Goal: Information Seeking & Learning: Find specific fact

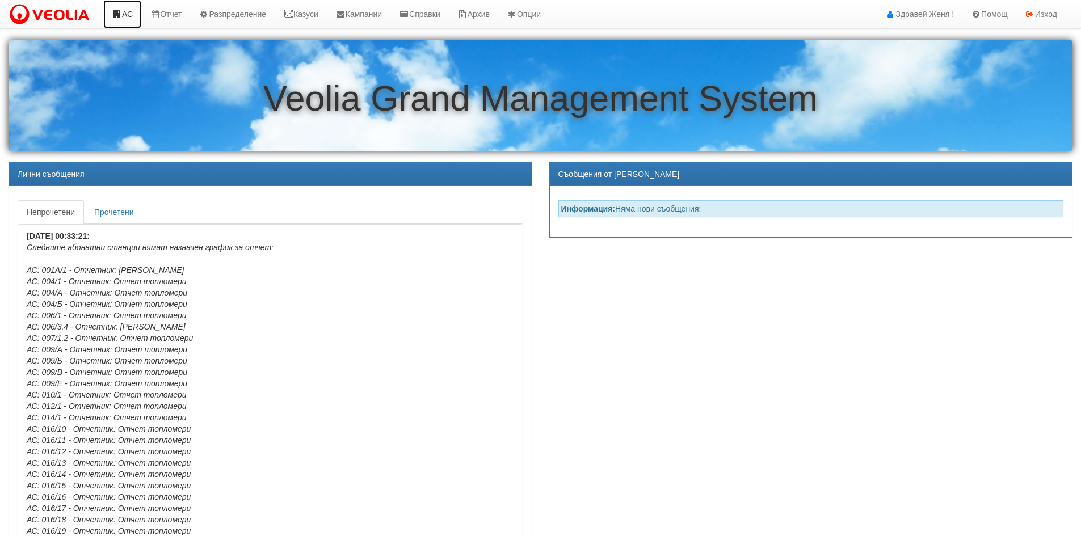
click at [125, 11] on link "АС" at bounding box center [122, 14] width 38 height 28
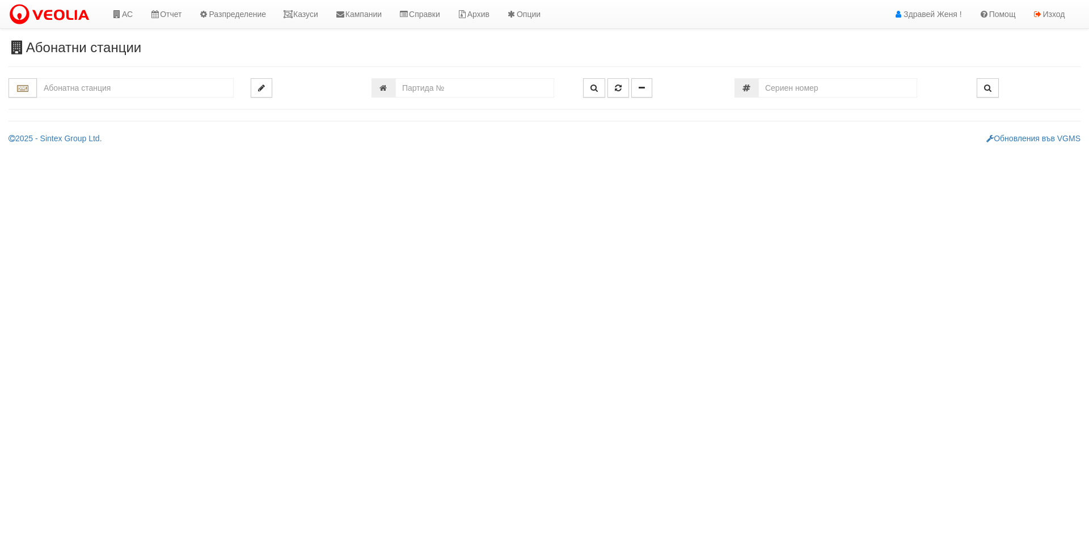
click at [135, 91] on input "text" at bounding box center [135, 87] width 197 height 19
click at [139, 106] on div "056/1 - Трошево - "ТЕХЕМ"" at bounding box center [135, 105] width 193 height 13
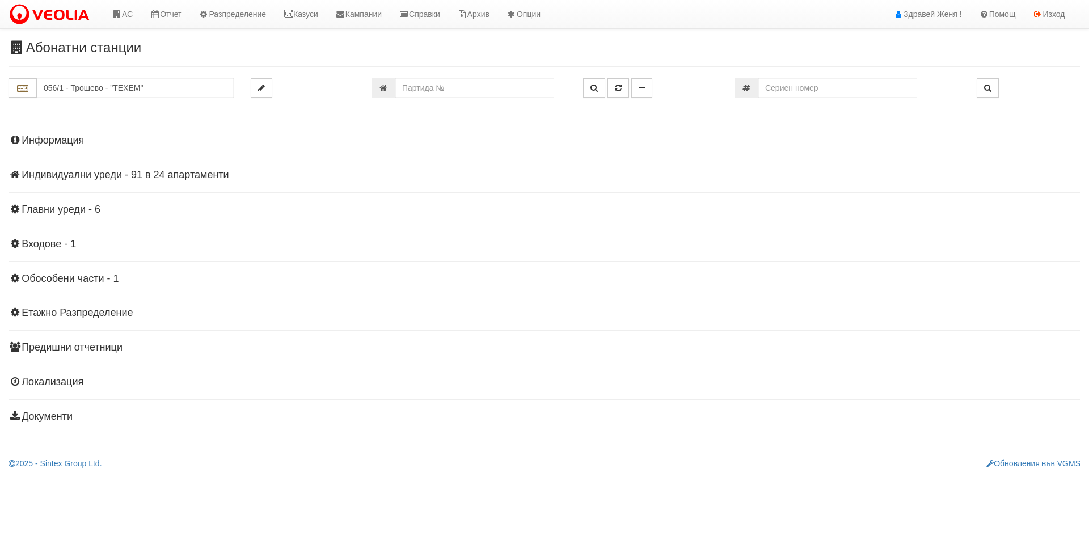
click at [165, 175] on h4 "Индивидуални уреди - 91 в 24 апартаменти" at bounding box center [545, 175] width 1072 height 11
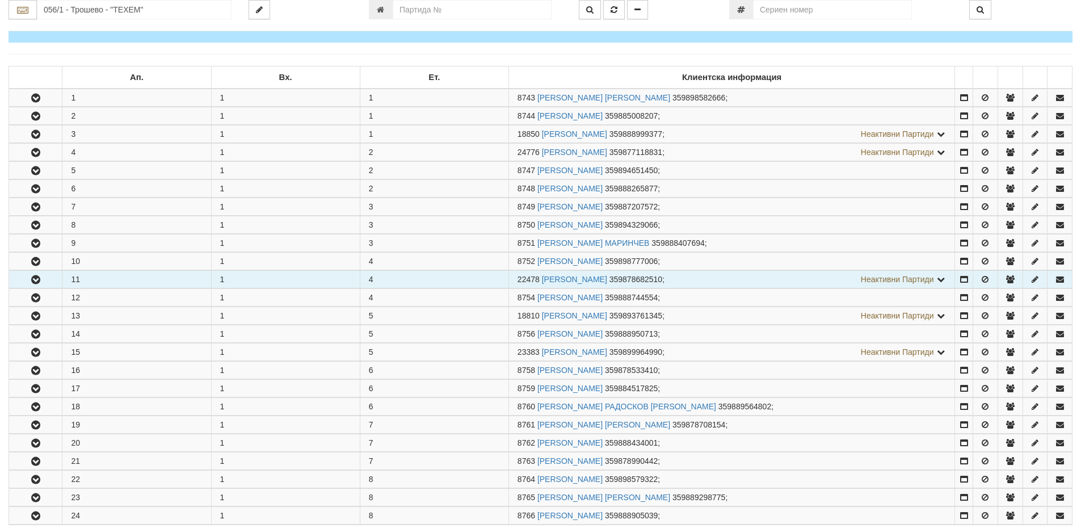
scroll to position [170, 0]
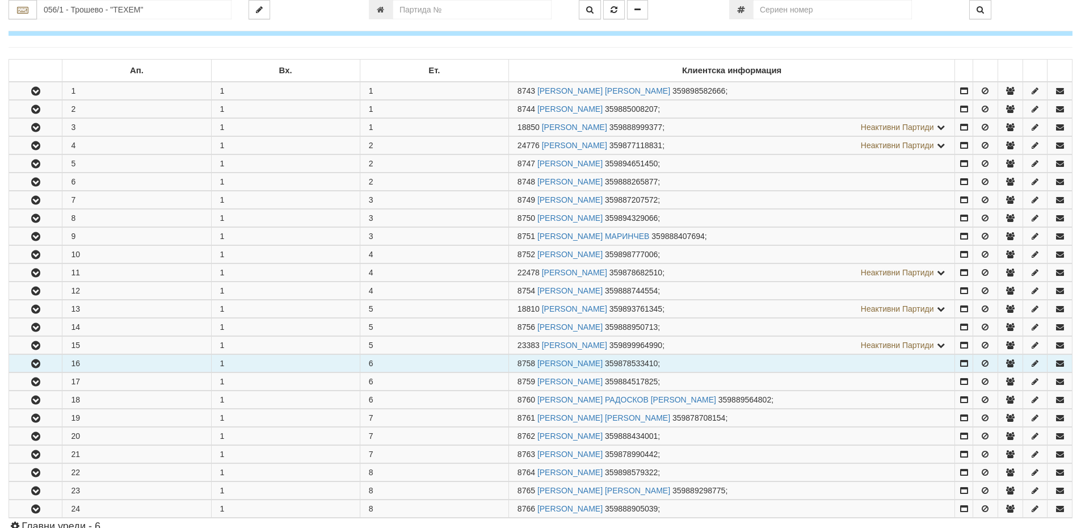
click at [93, 362] on td "16" at bounding box center [136, 364] width 149 height 18
click at [38, 364] on icon "button" at bounding box center [36, 364] width 14 height 8
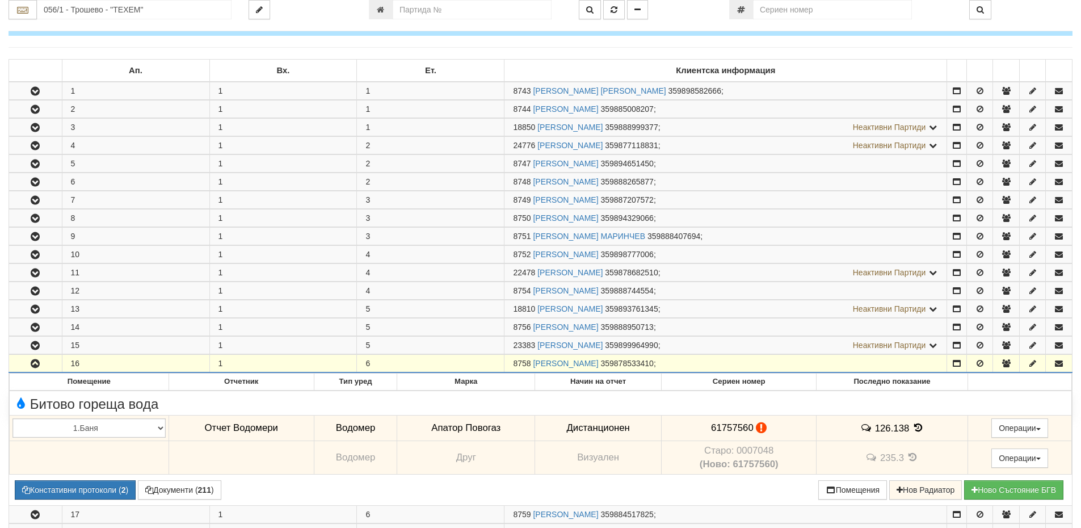
drag, startPoint x: 532, startPoint y: 361, endPoint x: 508, endPoint y: 361, distance: 23.8
click at [508, 361] on td "8758 ЖУЛИЕТА ИВАНОВА КАРАДЖОВА 359878533410 ;" at bounding box center [725, 364] width 443 height 18
copy span "8758"
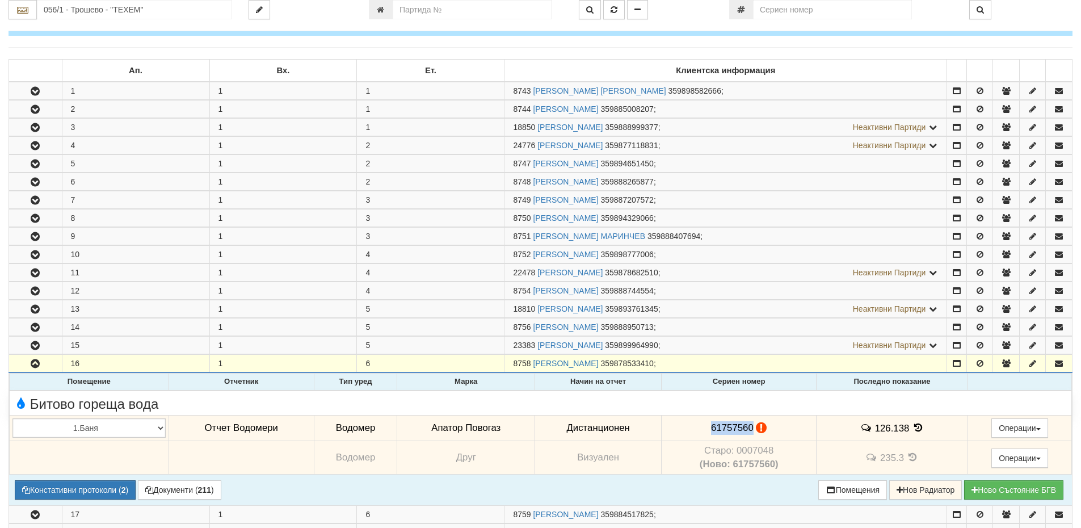
drag, startPoint x: 749, startPoint y: 424, endPoint x: 698, endPoint y: 427, distance: 51.2
click at [698, 427] on td "61757560" at bounding box center [739, 428] width 155 height 26
copy span "61757560"
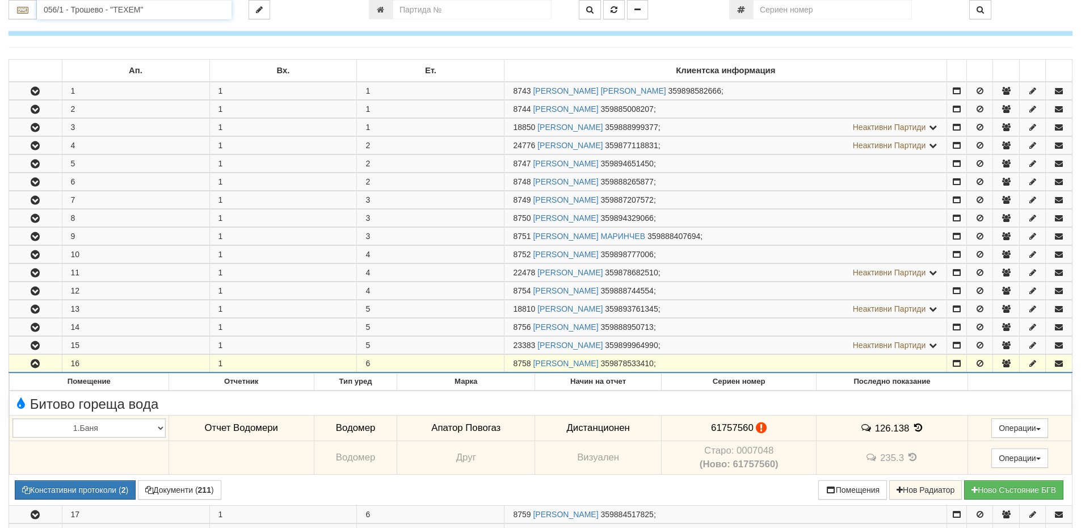
click at [77, 9] on input "056/1 - Трошево - "ТЕХЕМ"" at bounding box center [134, 9] width 195 height 19
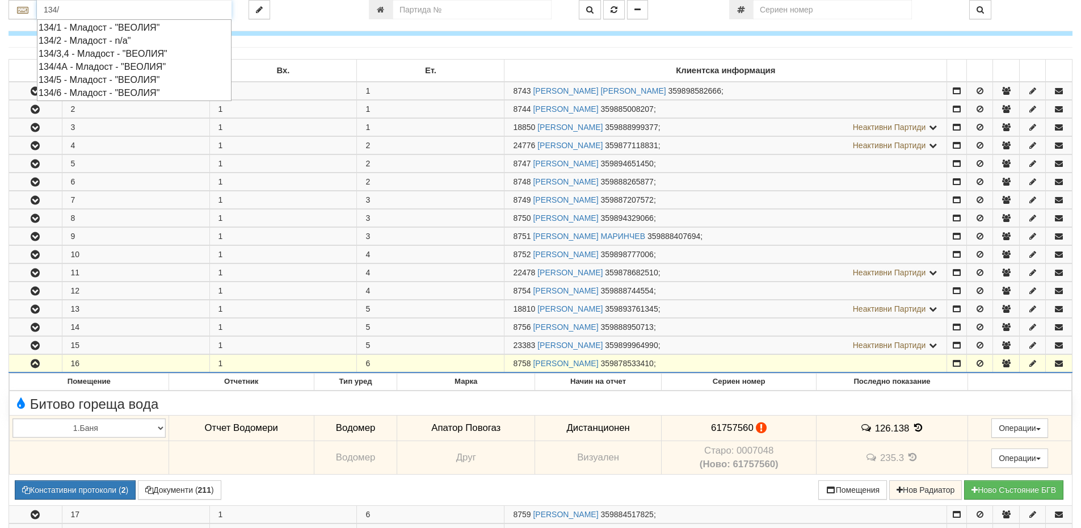
click at [121, 50] on div "134/3,4 - Младост - "ВЕОЛИЯ"" at bounding box center [134, 53] width 191 height 13
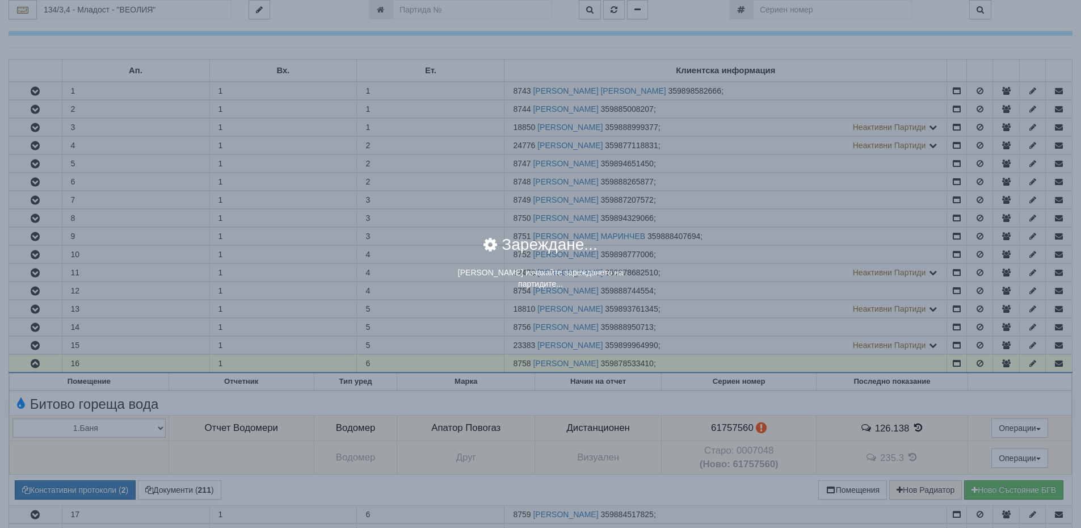
scroll to position [0, 0]
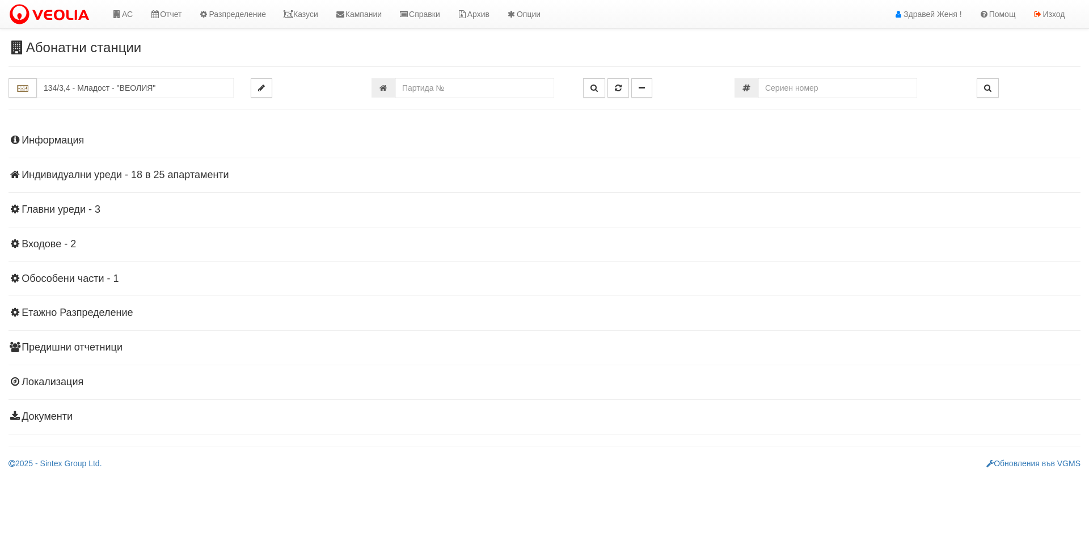
click at [187, 175] on h4 "Индивидуални уреди - 18 в 25 апартаменти" at bounding box center [545, 175] width 1072 height 11
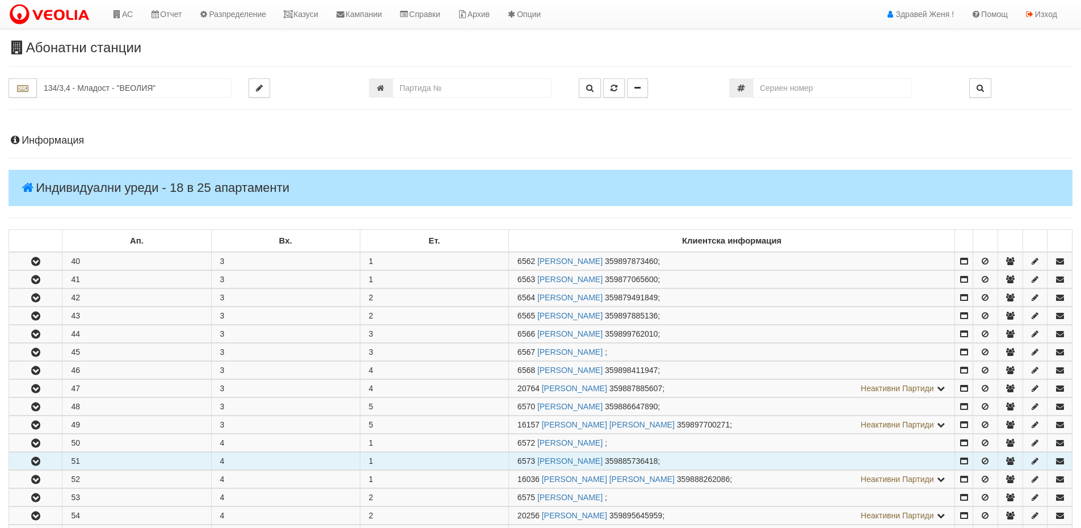
click at [41, 462] on icon "button" at bounding box center [36, 461] width 14 height 8
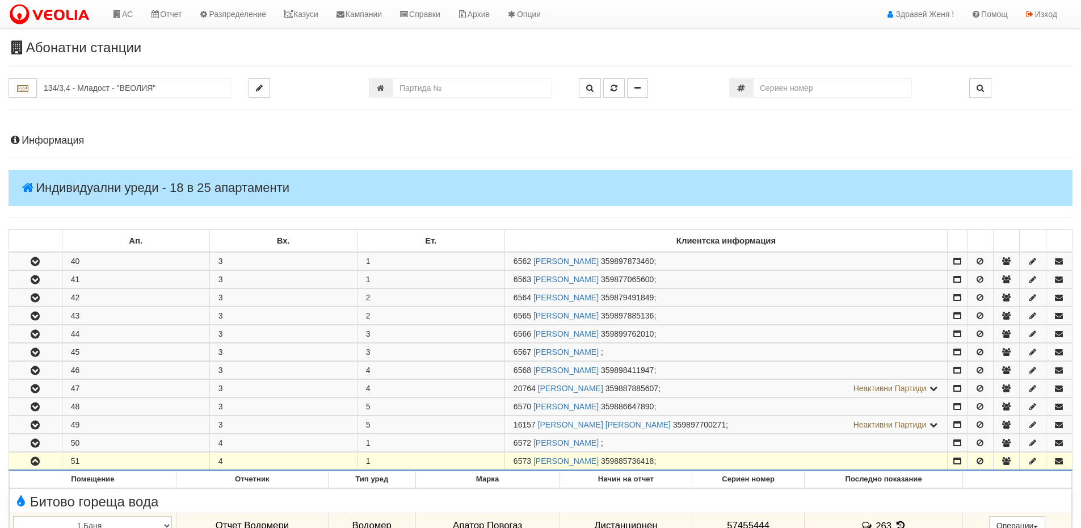
drag, startPoint x: 531, startPoint y: 458, endPoint x: 509, endPoint y: 461, distance: 21.7
click at [509, 461] on td "6573 ДИМИТЪР СТОЯНОВ ДИМИТРОВ 359885736418 ;" at bounding box center [725, 461] width 443 height 18
copy span "6573"
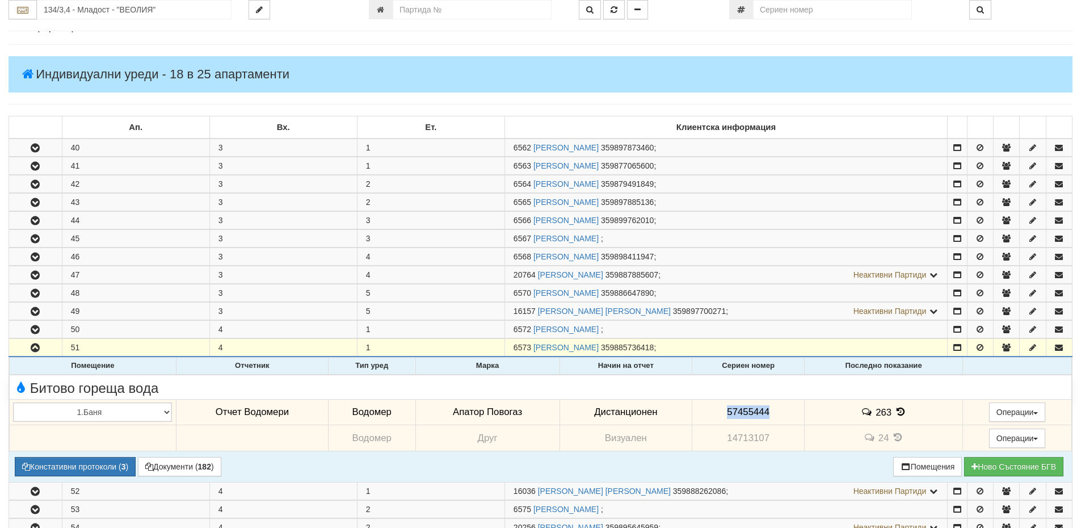
drag, startPoint x: 769, startPoint y: 407, endPoint x: 718, endPoint y: 402, distance: 50.7
click at [718, 402] on td "57455444" at bounding box center [748, 412] width 112 height 26
copy span "57455444"
click at [897, 408] on icon at bounding box center [900, 412] width 12 height 10
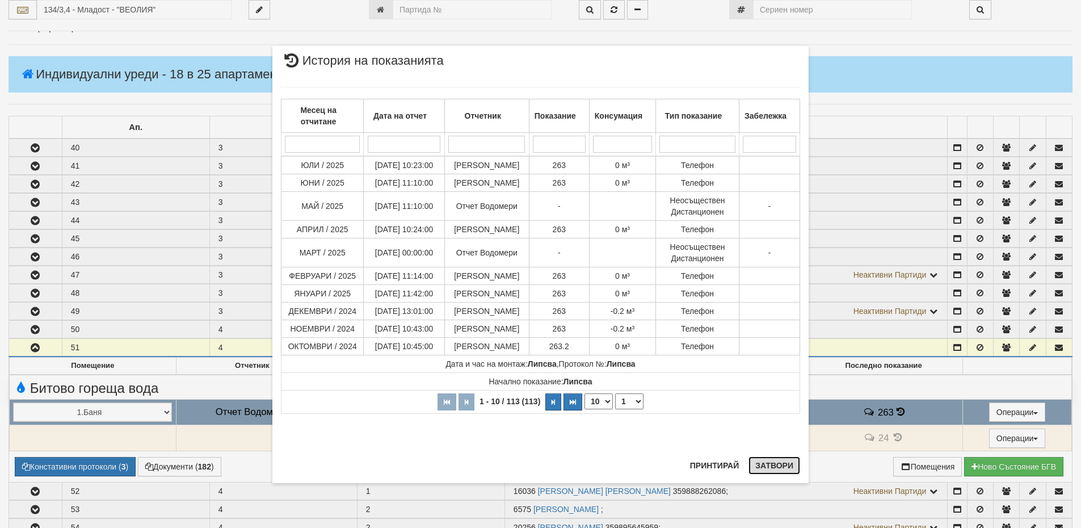
click at [771, 460] on button "Затвори" at bounding box center [774, 465] width 52 height 18
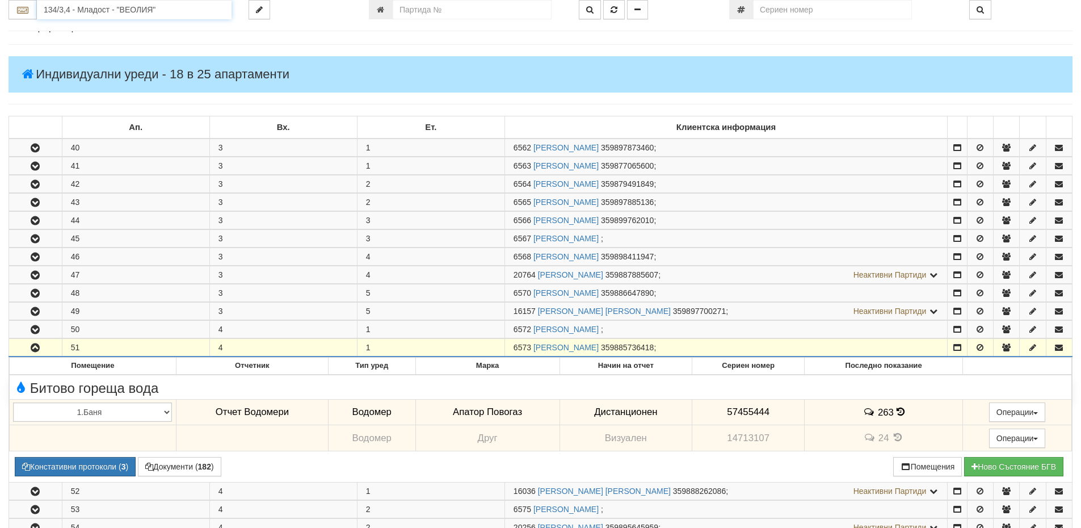
click at [75, 9] on input "134/3,4 - Младост - "ВЕОЛИЯ"" at bounding box center [134, 9] width 195 height 19
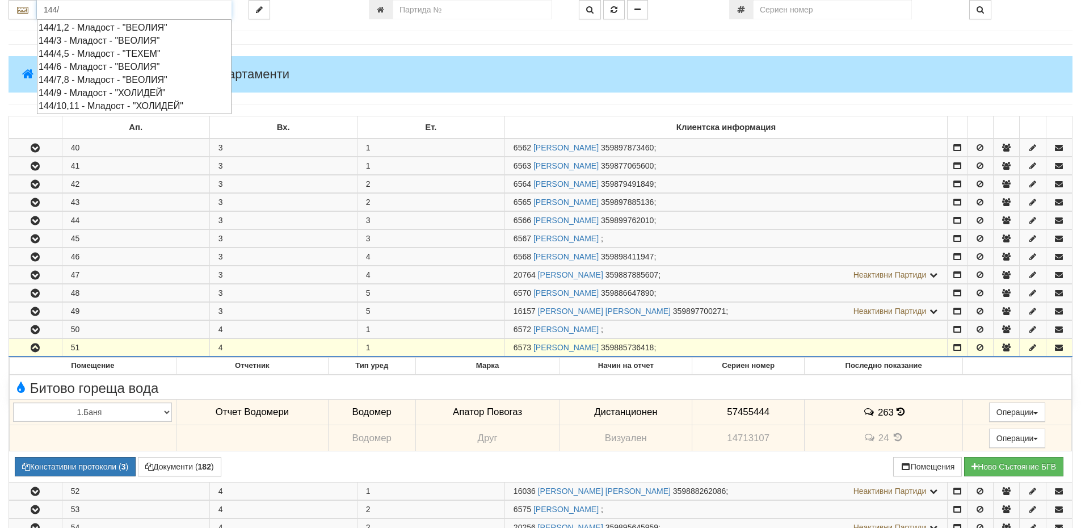
click at [131, 37] on div "144/3 - Младост - "ВЕОЛИЯ"" at bounding box center [134, 40] width 191 height 13
type input "144/3 - Младост - "ВЕОЛИЯ""
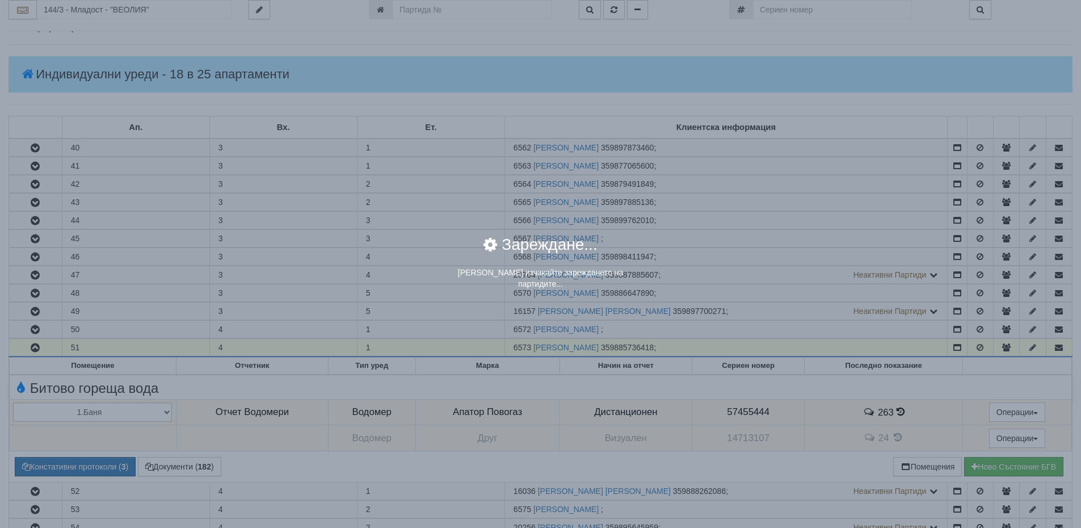
scroll to position [0, 0]
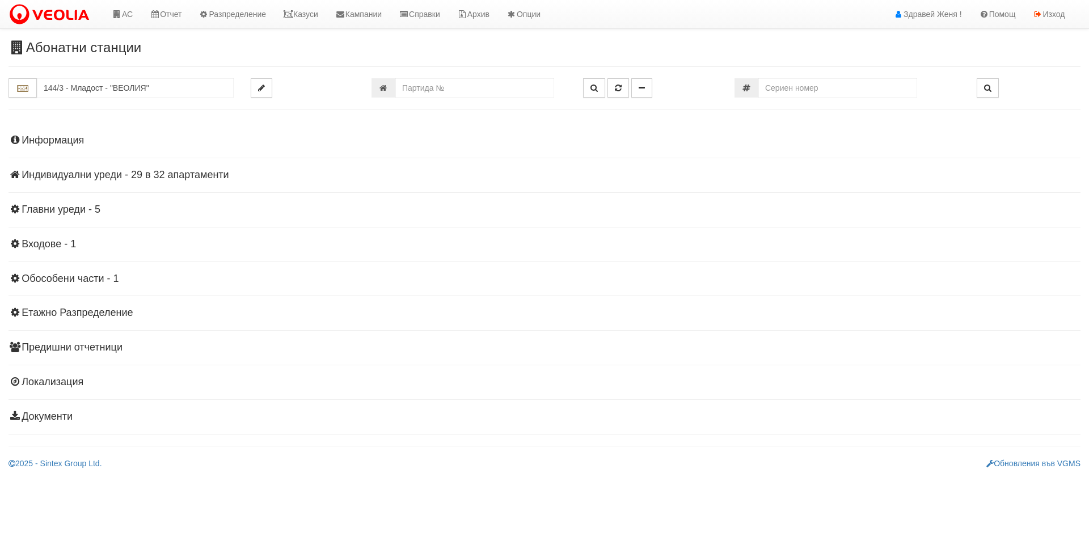
click at [206, 172] on h4 "Индивидуални уреди - 29 в 32 апартаменти" at bounding box center [545, 175] width 1072 height 11
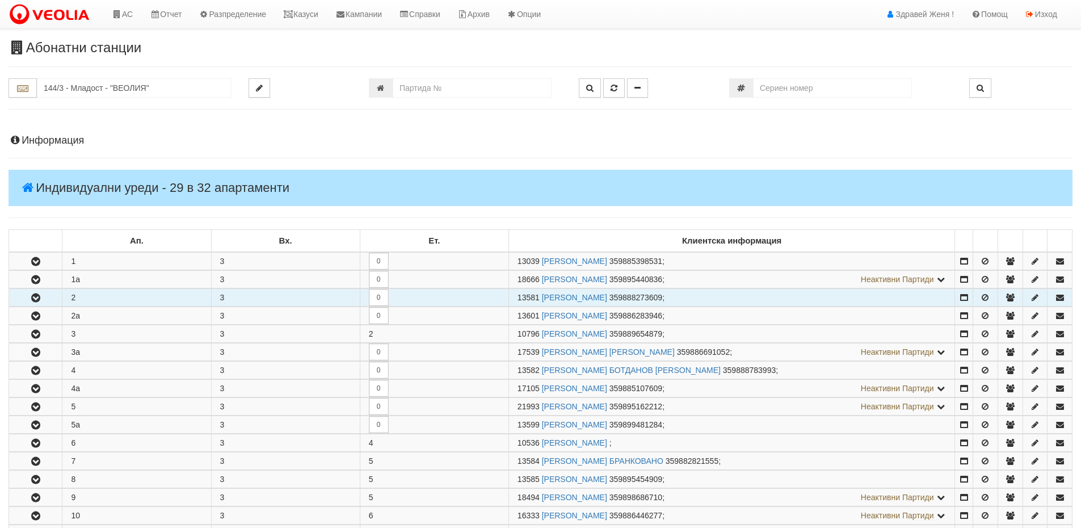
click at [91, 297] on td "2" at bounding box center [136, 298] width 149 height 18
click at [538, 297] on span "13581" at bounding box center [528, 297] width 22 height 9
drag, startPoint x: 540, startPoint y: 299, endPoint x: 517, endPoint y: 294, distance: 23.1
click at [517, 294] on span "13581" at bounding box center [528, 297] width 22 height 9
copy span "13581"
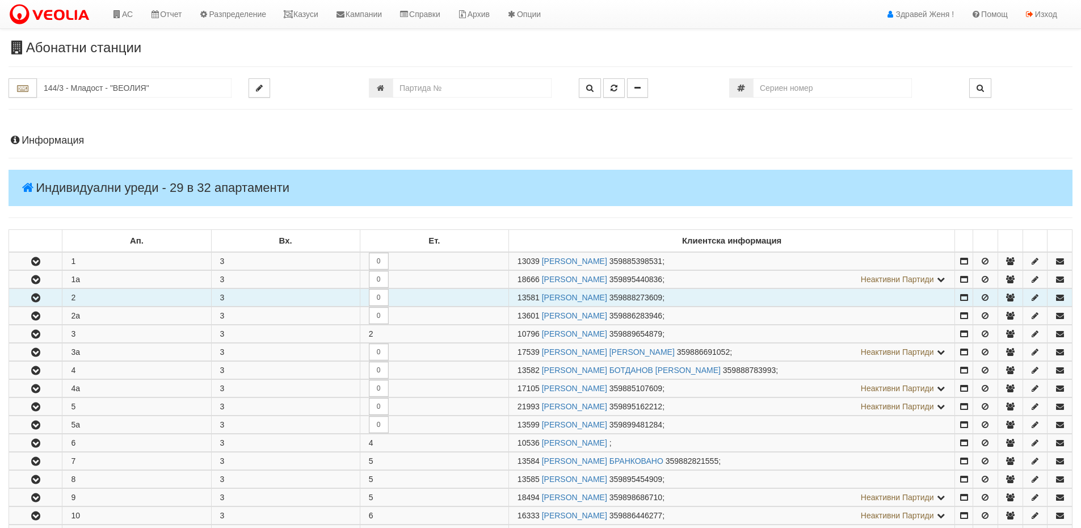
click at [43, 300] on button "button" at bounding box center [35, 297] width 53 height 17
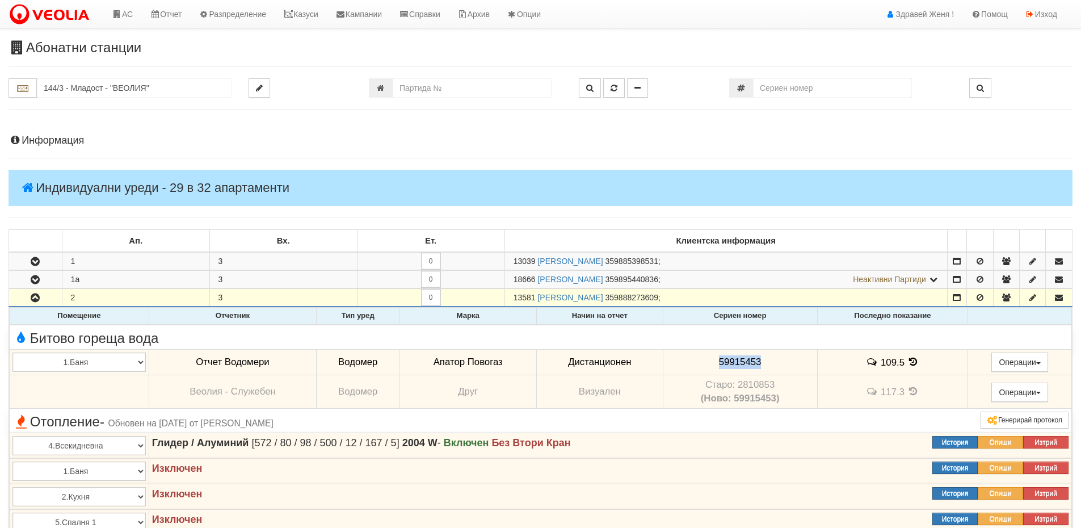
drag, startPoint x: 760, startPoint y: 357, endPoint x: 697, endPoint y: 355, distance: 63.0
click at [697, 355] on td "59915453" at bounding box center [740, 362] width 154 height 26
copy span "59915453"
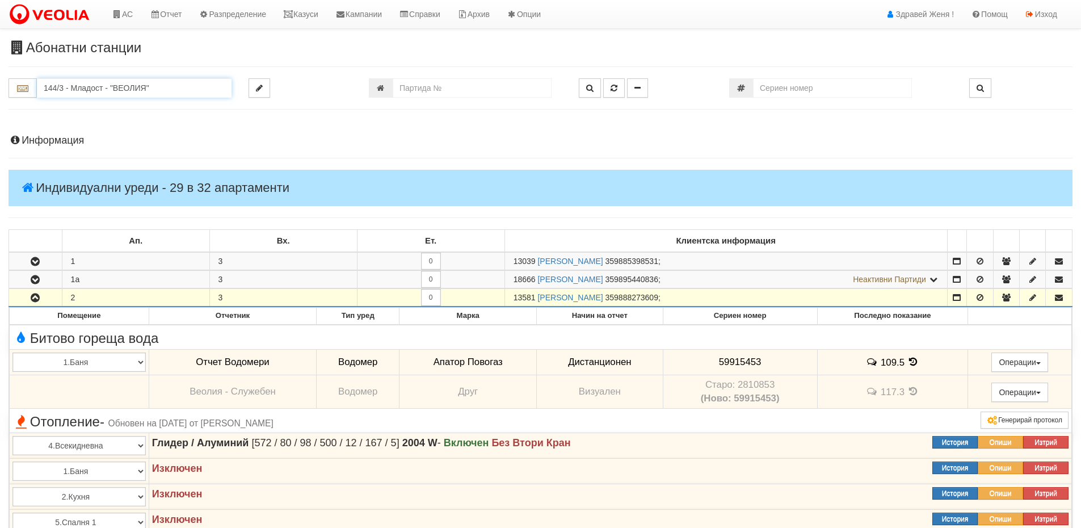
drag, startPoint x: 157, startPoint y: 92, endPoint x: 0, endPoint y: 93, distance: 156.6
click at [0, 93] on div "144/3 - Младост - "ВЕОЛИЯ"" at bounding box center [120, 87] width 240 height 19
click at [400, 87] on input "number" at bounding box center [472, 87] width 159 height 19
type input "5036"
type input "124/6 - "ХОЛИДЕЙ И РАЙЗЕН" ЕООД"
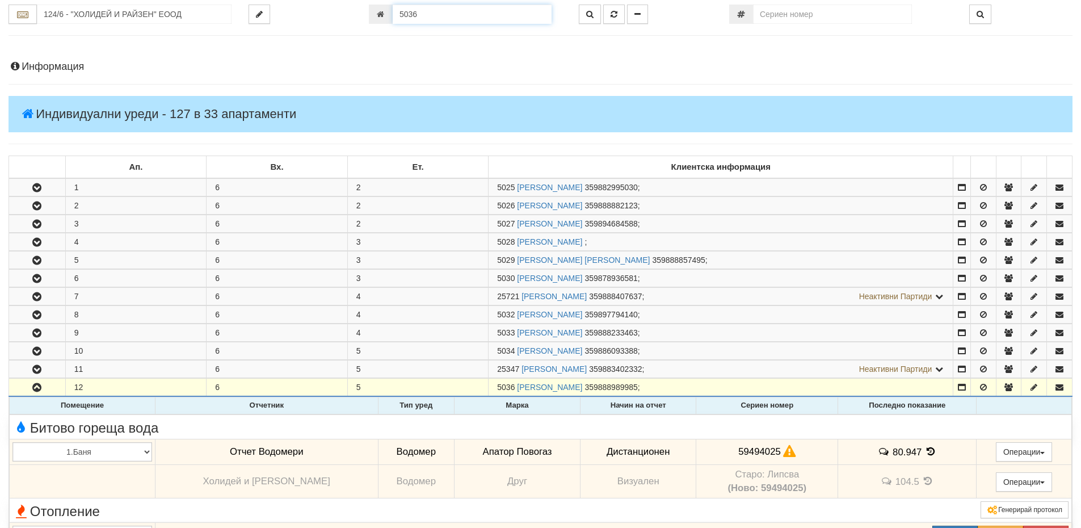
scroll to position [27, 0]
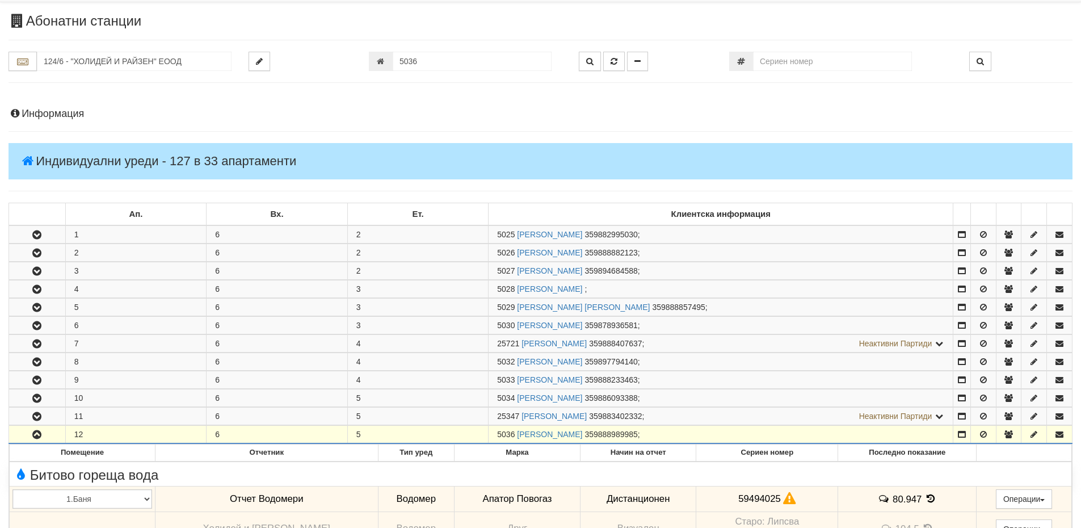
click at [79, 111] on h4 "Информация" at bounding box center [541, 113] width 1064 height 11
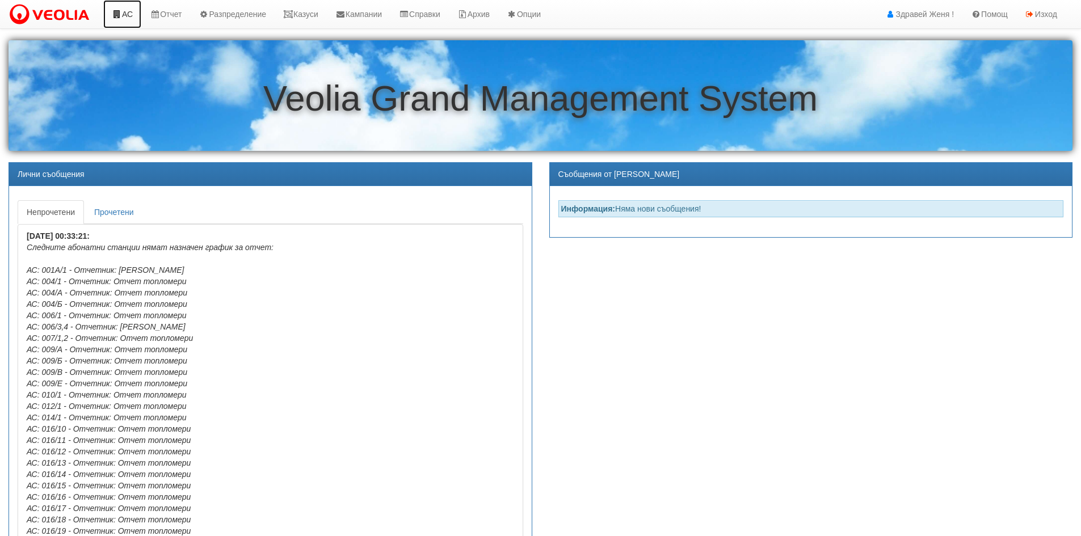
click at [128, 14] on link "АС" at bounding box center [122, 14] width 38 height 28
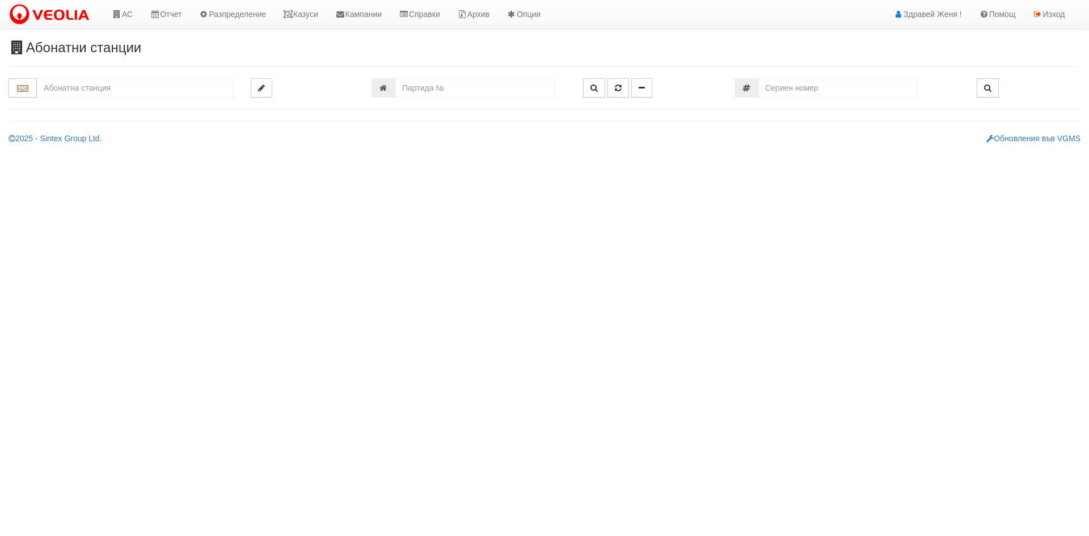
click at [68, 91] on input "text" at bounding box center [135, 87] width 197 height 19
click at [414, 83] on input "number" at bounding box center [474, 87] width 159 height 19
type input "24740"
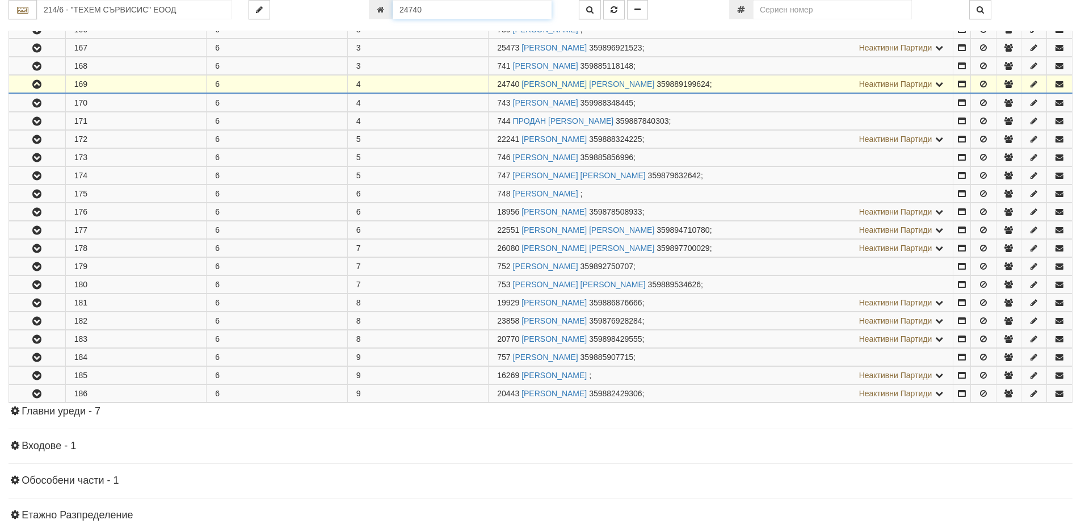
scroll to position [388, 0]
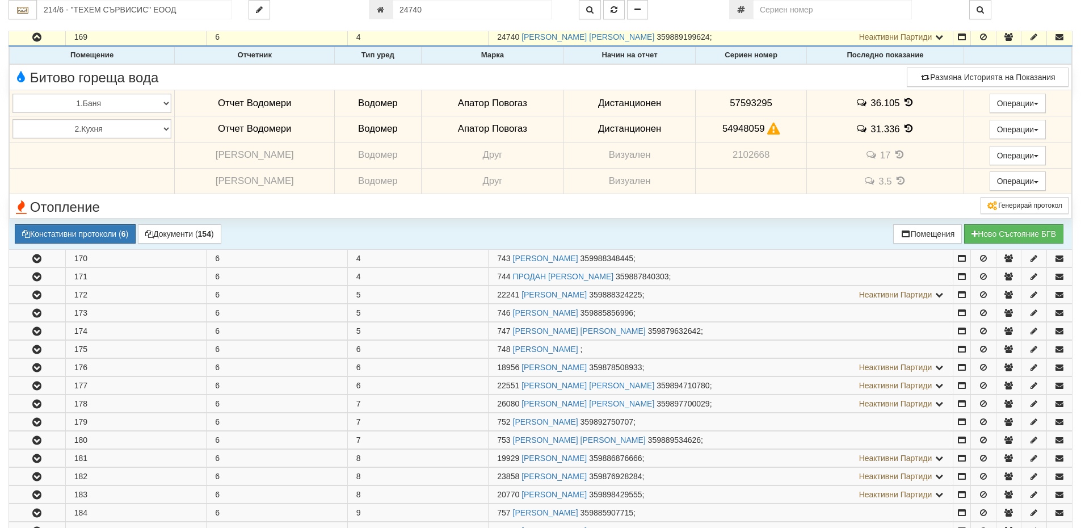
click at [902, 102] on icon at bounding box center [908, 103] width 12 height 10
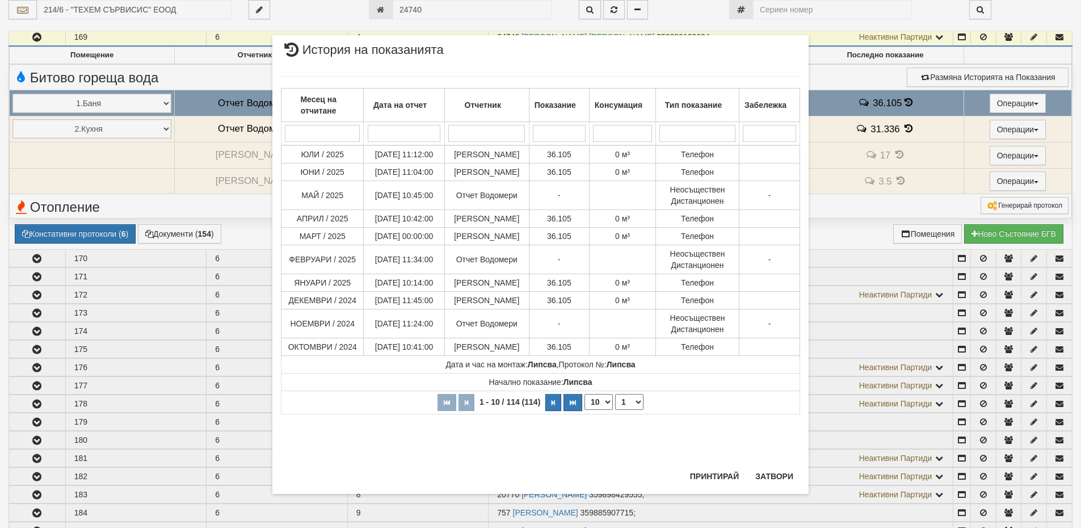
click at [906, 128] on div "× История на показанията Месец на отчитане Дата на отчет Отчетник Показание Кон…" at bounding box center [540, 264] width 1081 height 528
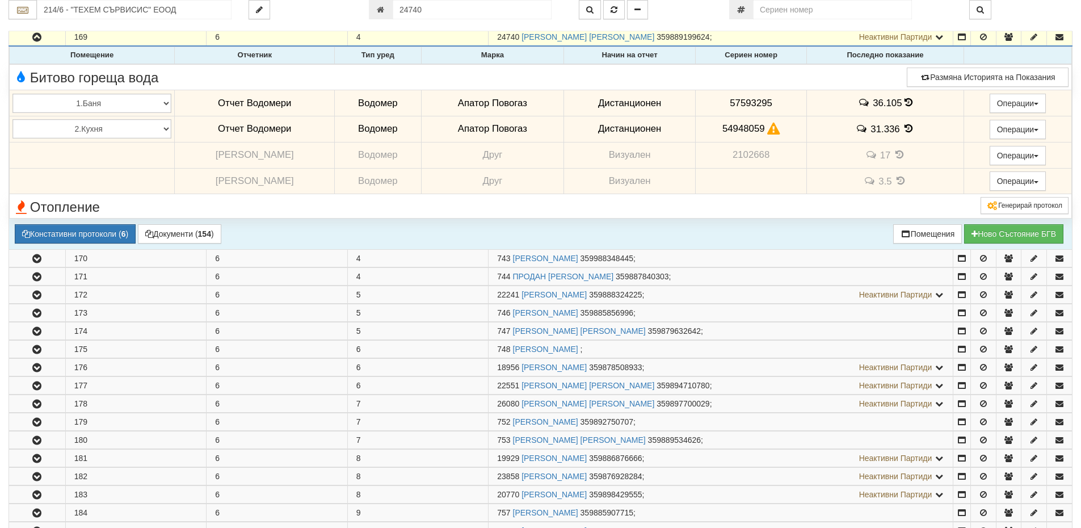
click at [906, 128] on icon at bounding box center [908, 129] width 12 height 10
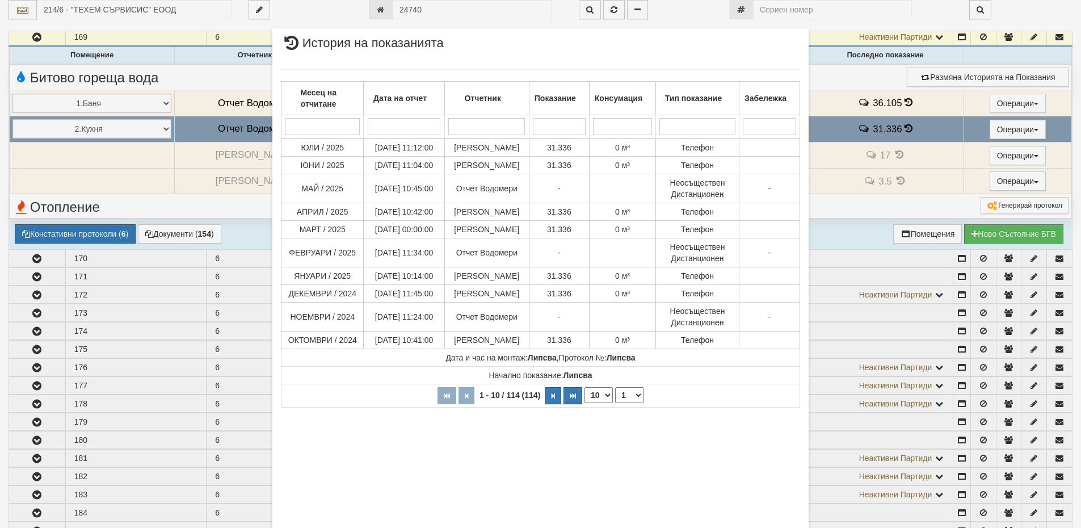
click at [906, 128] on body "АС Отчет Настройки Период Глобални Параметри Сваляне Отчетни Карти Нулиране УДР" at bounding box center [540, 218] width 1081 height 1213
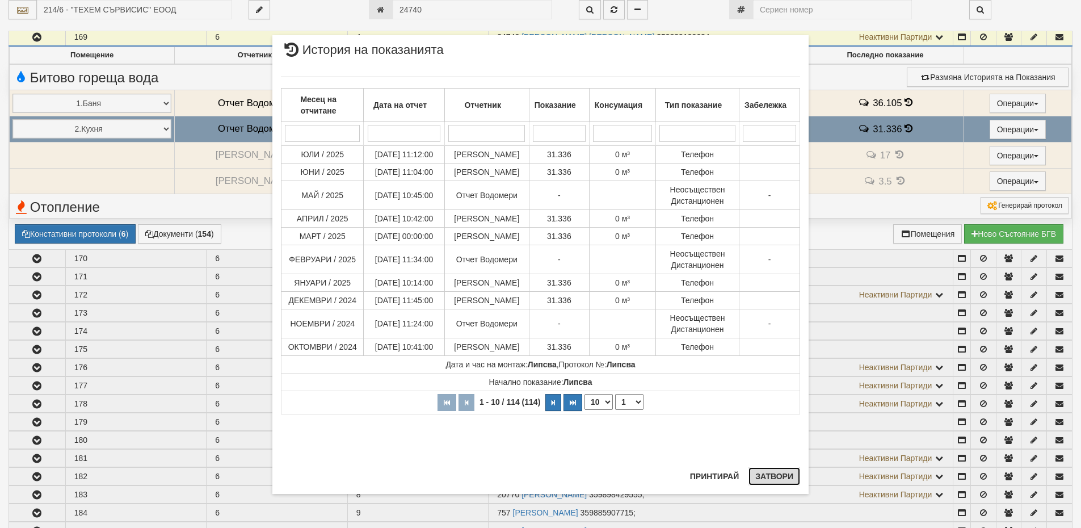
click at [785, 479] on button "Затвори" at bounding box center [774, 476] width 52 height 18
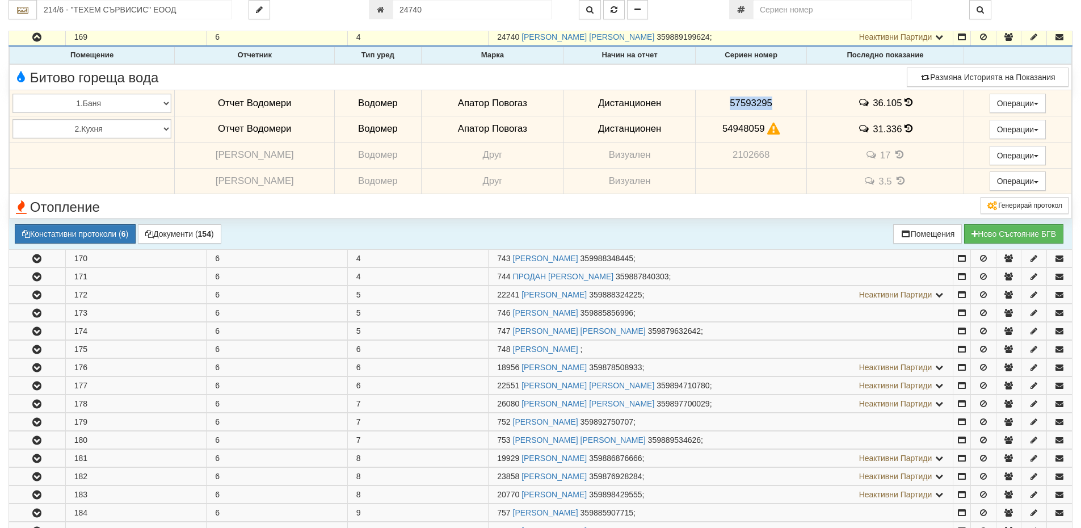
drag, startPoint x: 718, startPoint y: 100, endPoint x: 778, endPoint y: 99, distance: 60.7
click at [778, 99] on td "57593295" at bounding box center [750, 103] width 111 height 26
copy span "57593295"
drag, startPoint x: 868, startPoint y: 101, endPoint x: 896, endPoint y: 100, distance: 27.8
click at [896, 100] on span "36.105" at bounding box center [887, 103] width 29 height 11
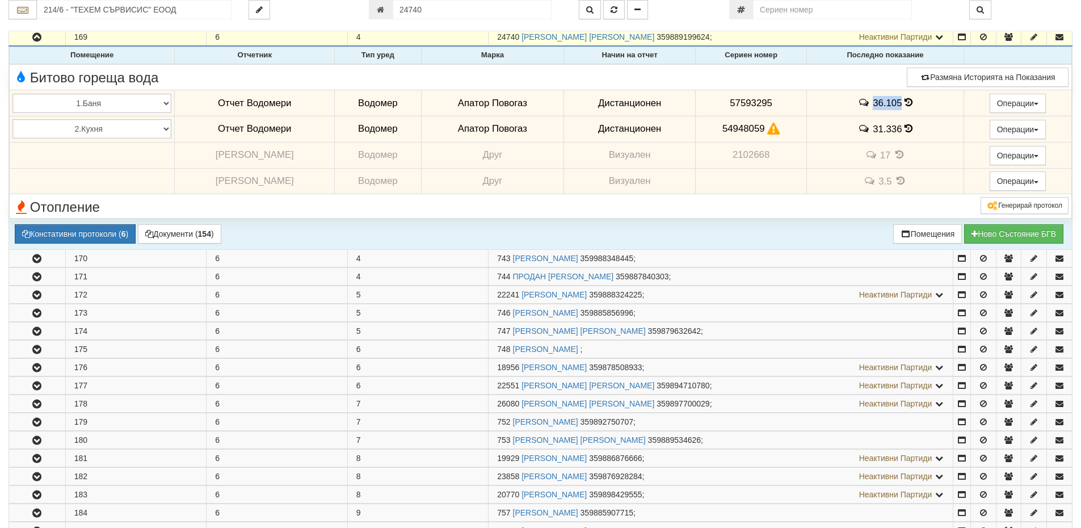
copy span "36.105"
drag, startPoint x: 707, startPoint y: 127, endPoint x: 767, endPoint y: 133, distance: 60.0
click at [767, 133] on td "54948059" at bounding box center [750, 129] width 111 height 26
copy td "54948059"
drag, startPoint x: 867, startPoint y: 127, endPoint x: 895, endPoint y: 131, distance: 28.1
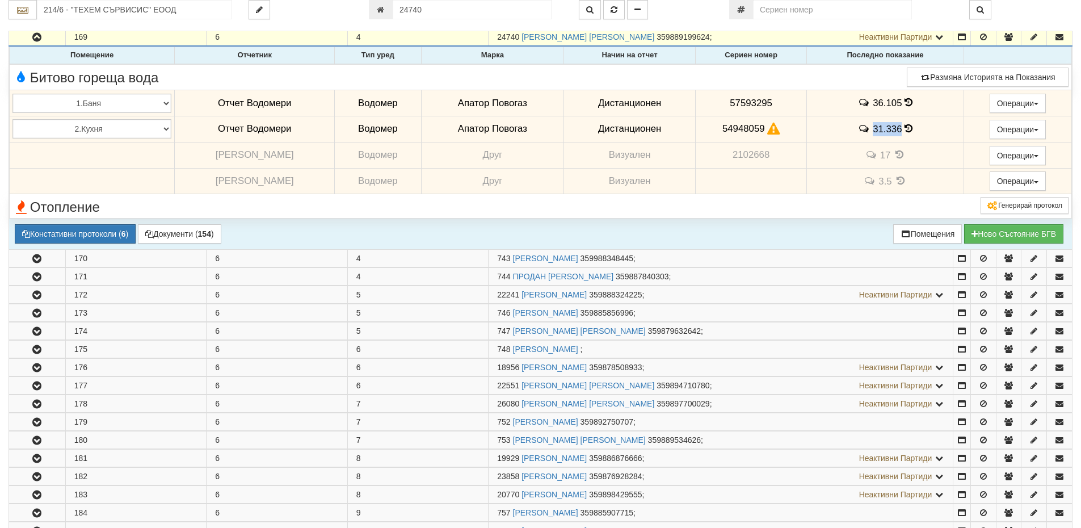
click at [895, 131] on span "31.336" at bounding box center [887, 129] width 29 height 11
copy span "31.336"
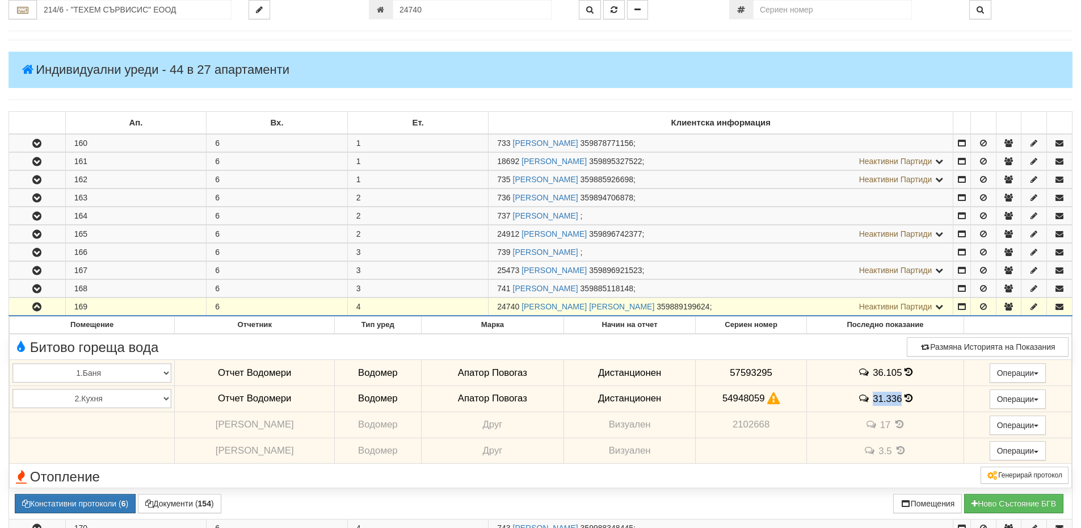
scroll to position [170, 0]
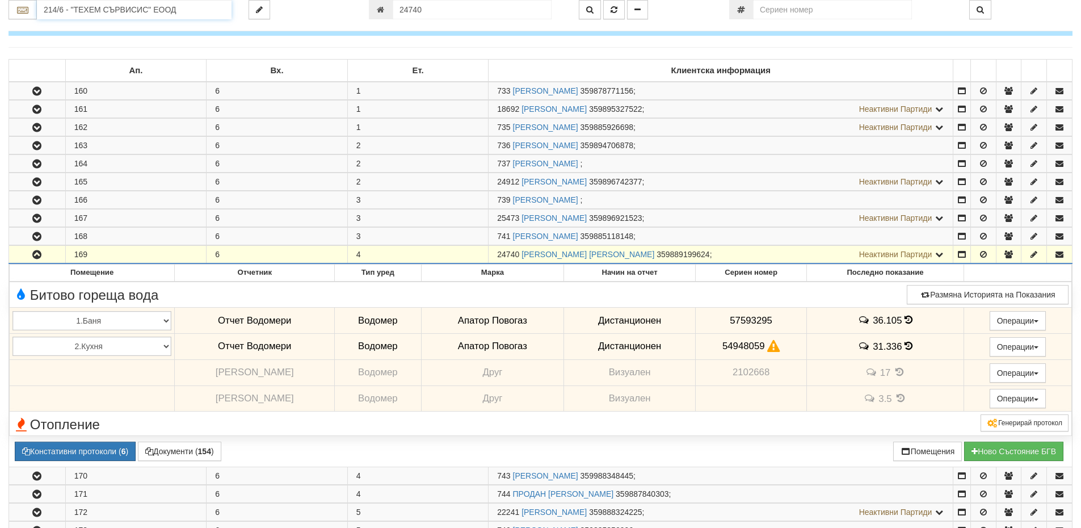
click at [89, 10] on input "214/6 - "ТЕХЕМ СЪРВИСИС" ЕООД" at bounding box center [134, 9] width 195 height 19
click at [129, 28] on div "007/1,2 - Възраждане - "ВЕОЛИЯ"" at bounding box center [134, 27] width 191 height 13
type input "007/1,2 - Възраждане - "ВЕОЛИЯ""
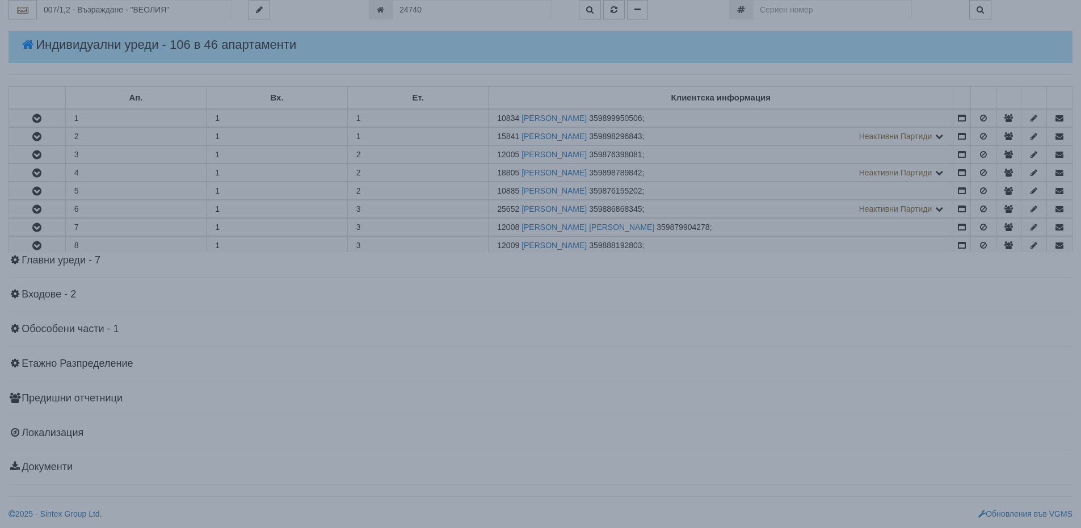
scroll to position [0, 0]
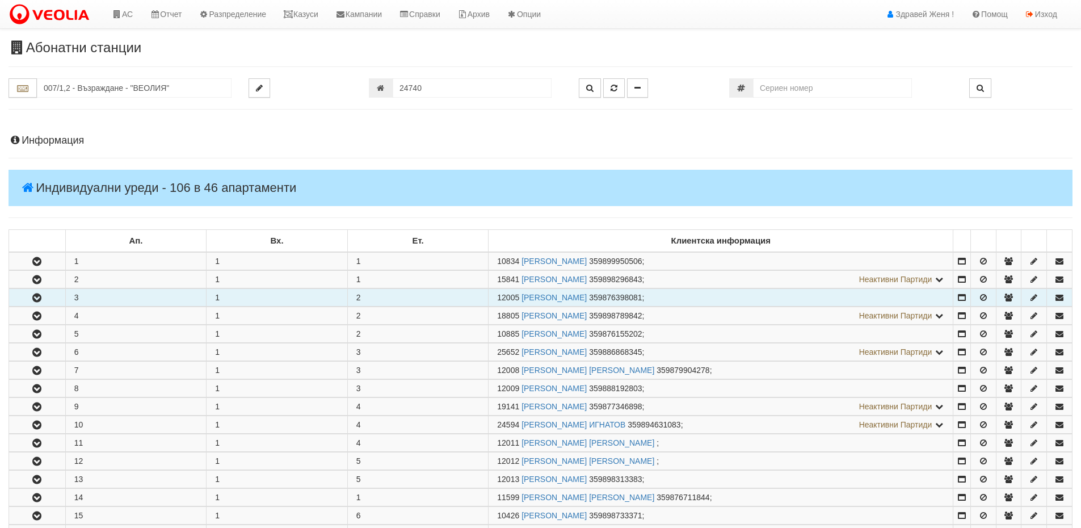
click at [37, 296] on icon "button" at bounding box center [37, 298] width 14 height 8
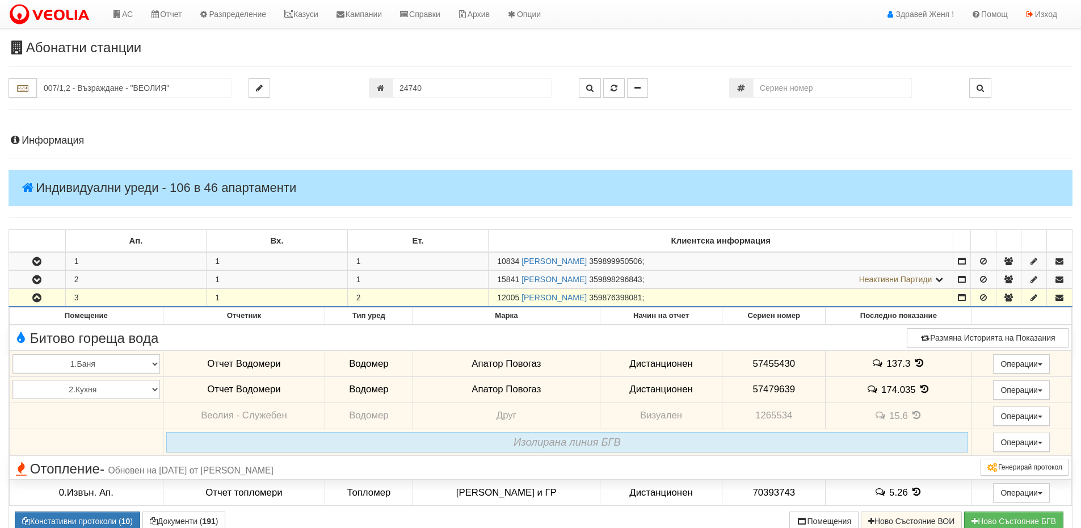
drag, startPoint x: 519, startPoint y: 296, endPoint x: 492, endPoint y: 297, distance: 27.2
click at [492, 297] on td "12005 КРАСИМИР ДИМИТРОВ ДИМИТРОВ 359876398081 ;" at bounding box center [720, 298] width 465 height 18
copy span "12005"
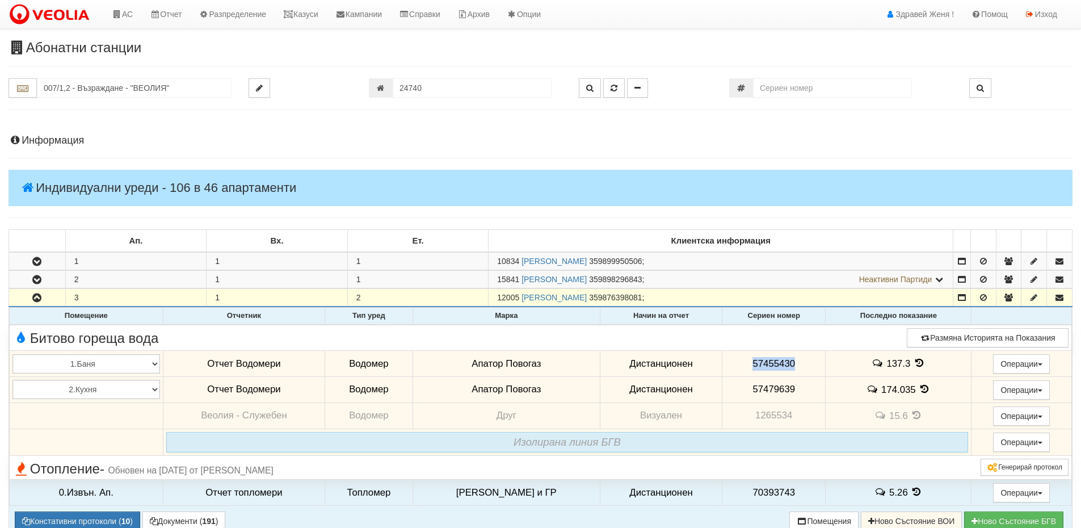
drag, startPoint x: 796, startPoint y: 360, endPoint x: 738, endPoint y: 357, distance: 58.5
click at [738, 357] on td "57455430" at bounding box center [773, 364] width 103 height 26
copy span "57455430"
drag, startPoint x: 797, startPoint y: 388, endPoint x: 738, endPoint y: 390, distance: 59.1
click at [738, 390] on td "57479639" at bounding box center [773, 389] width 103 height 26
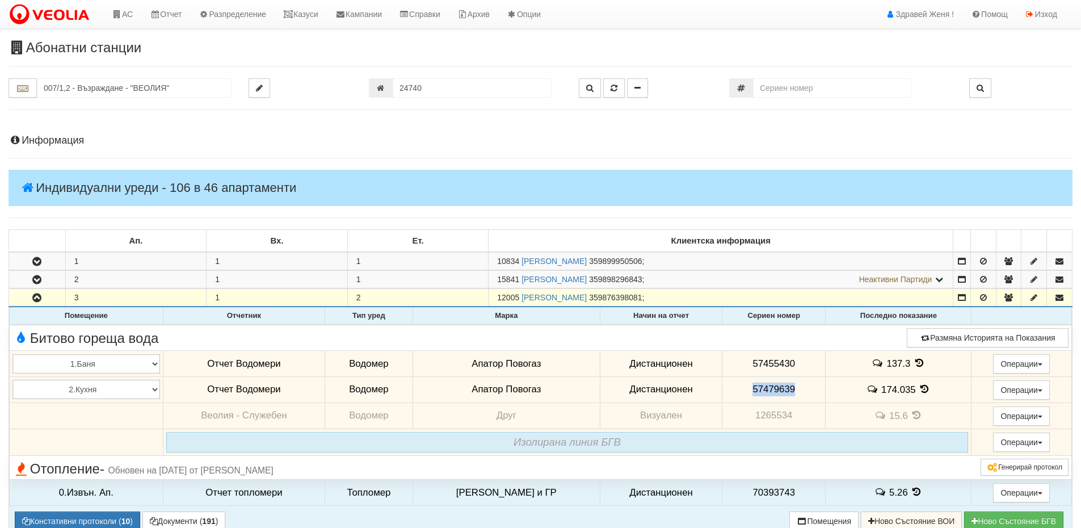
copy span "57479639"
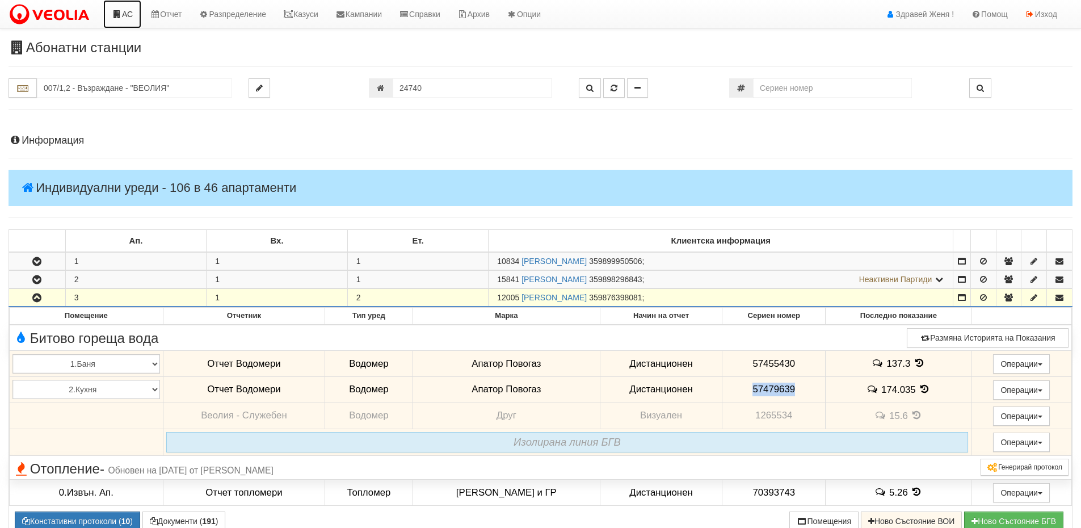
click at [136, 14] on link "АС" at bounding box center [122, 14] width 38 height 28
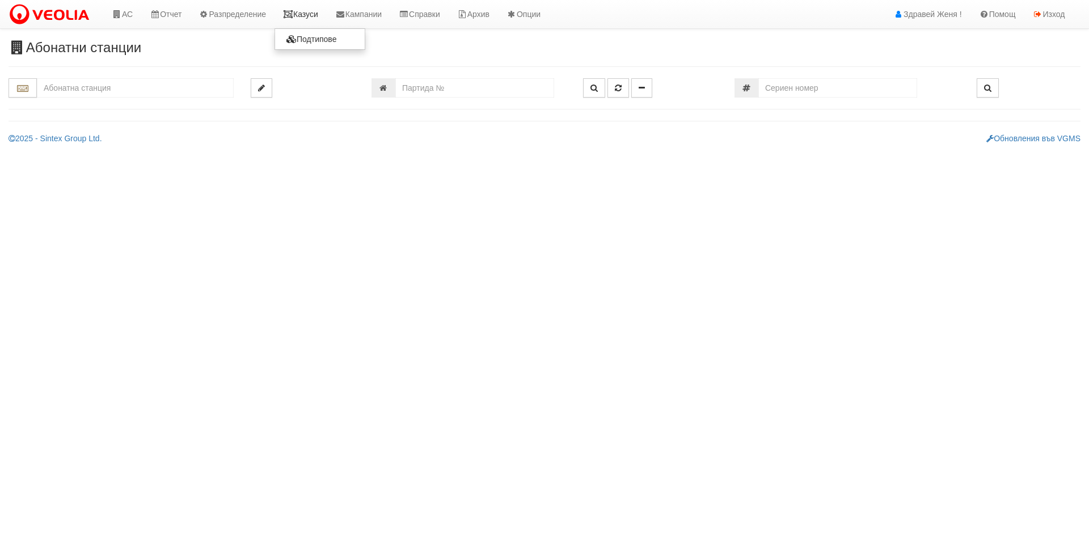
click at [318, 20] on link "Казуси" at bounding box center [301, 14] width 52 height 28
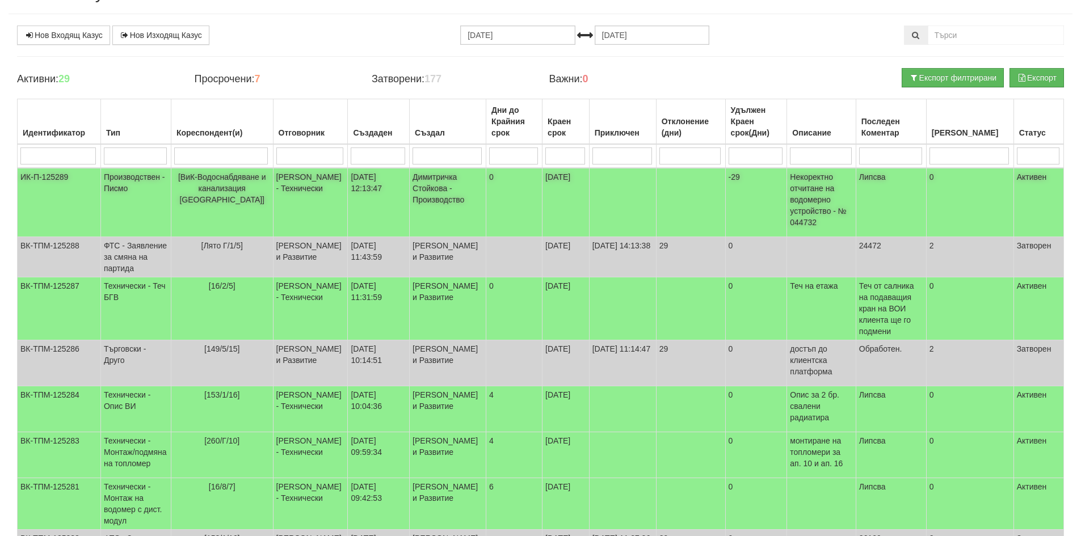
scroll to position [113, 0]
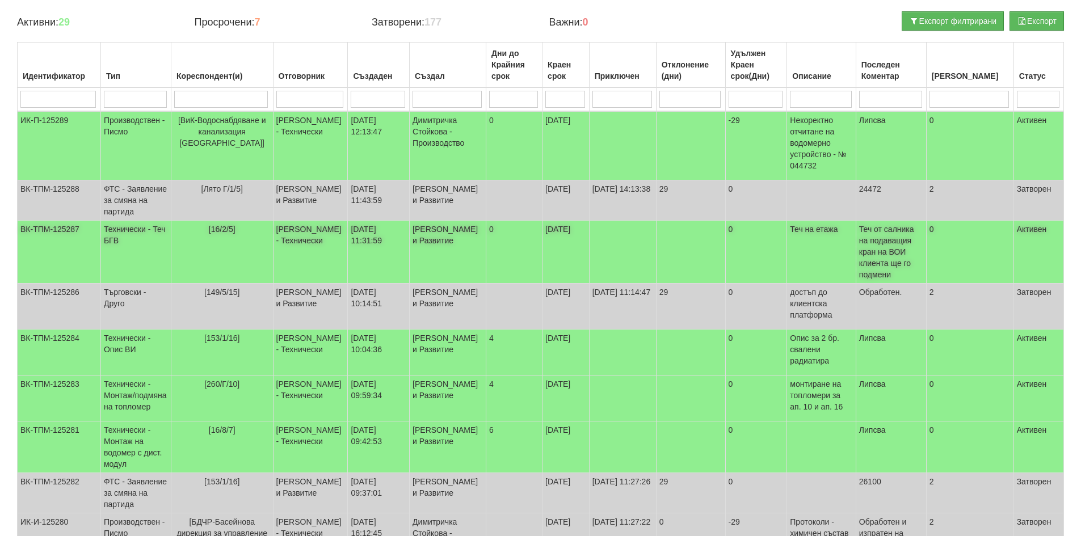
click at [908, 261] on span "Теч от салника на подаващия кран на ВОИ клиента ще го подмени" at bounding box center [886, 252] width 55 height 54
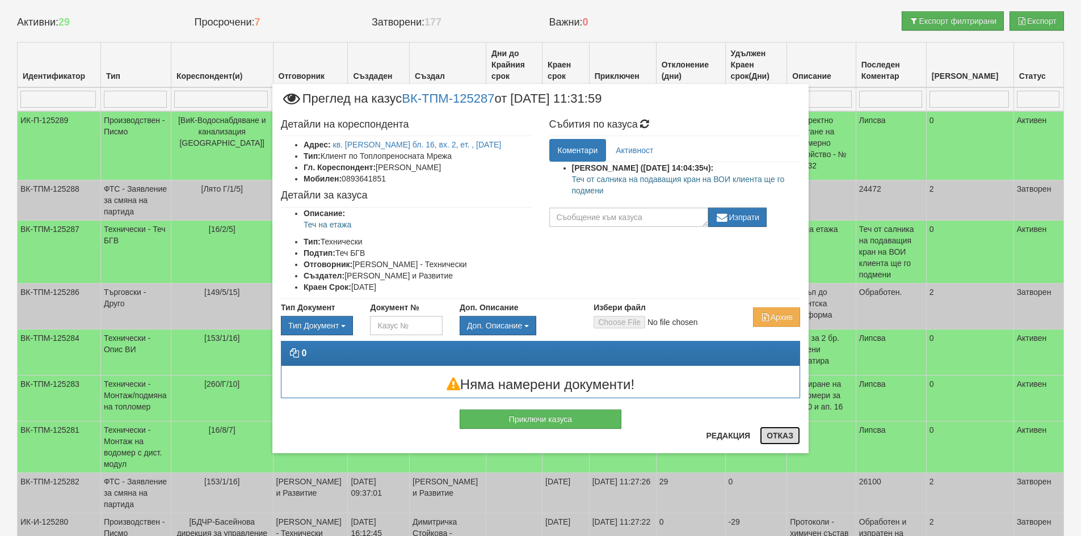
click at [787, 434] on button "Отказ" at bounding box center [780, 436] width 40 height 18
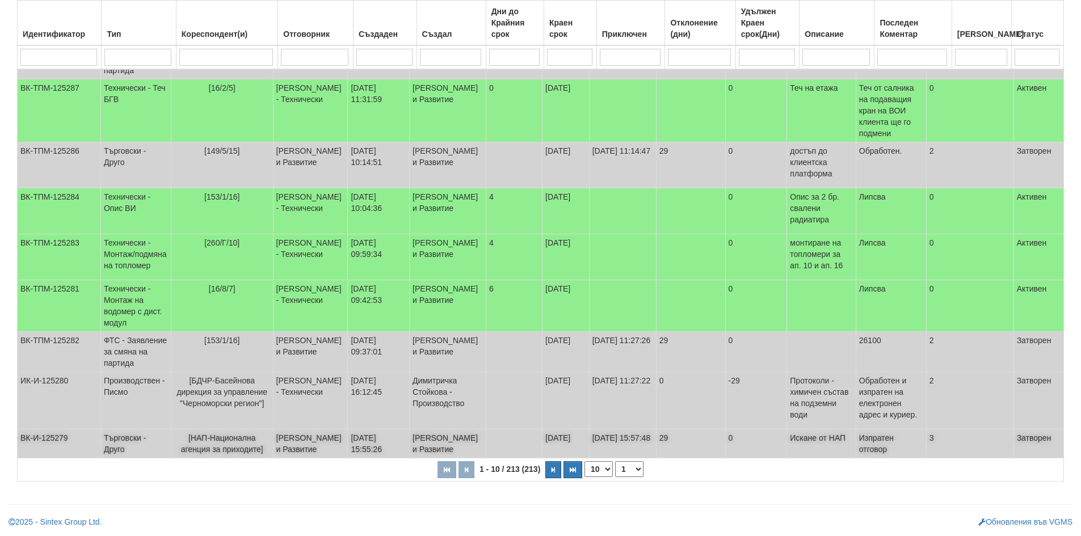
scroll to position [68, 0]
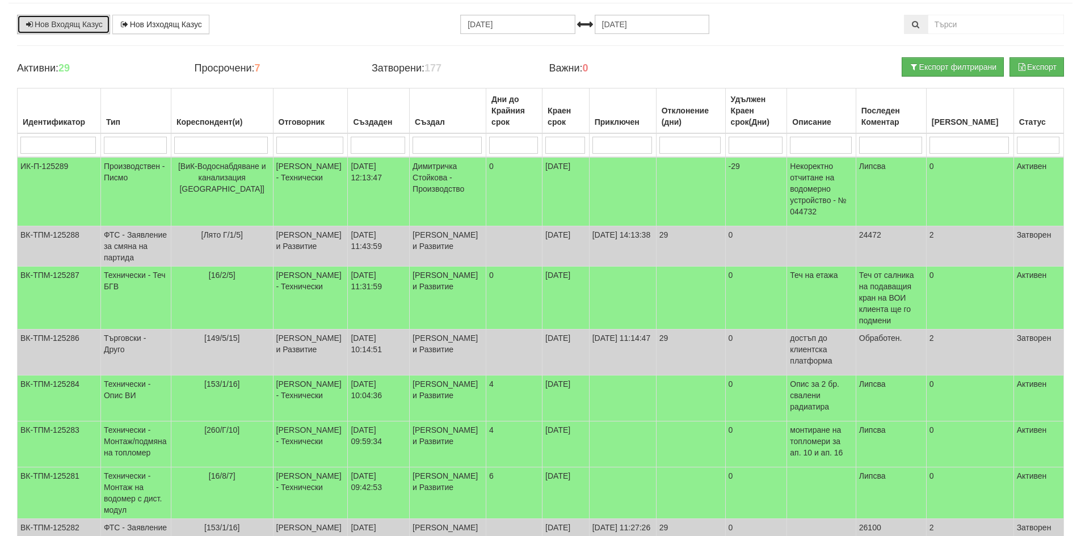
click at [70, 23] on link "Нов Входящ Казус" at bounding box center [63, 24] width 93 height 19
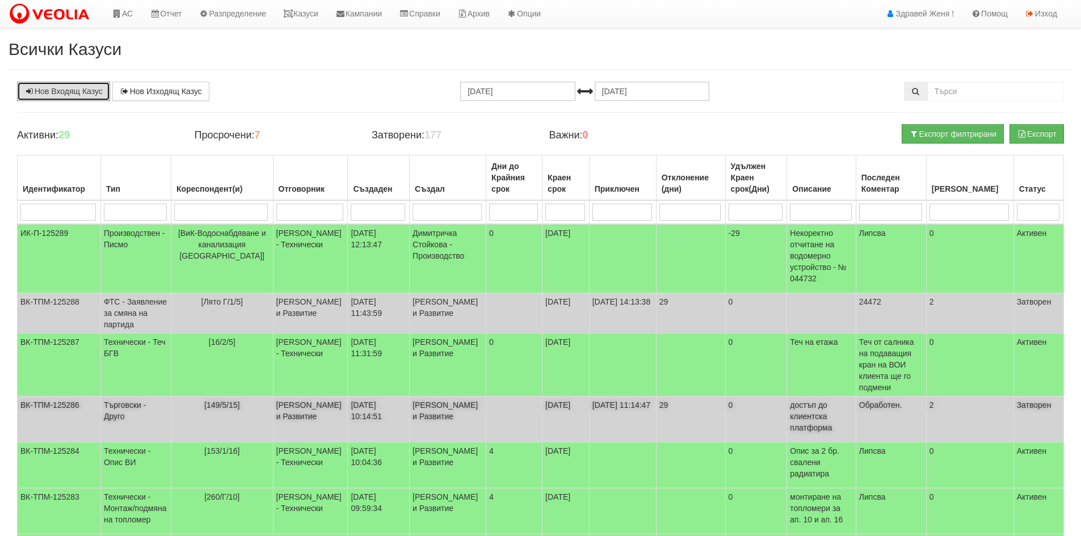
scroll to position [0, 0]
click at [132, 17] on link "АС" at bounding box center [122, 14] width 38 height 28
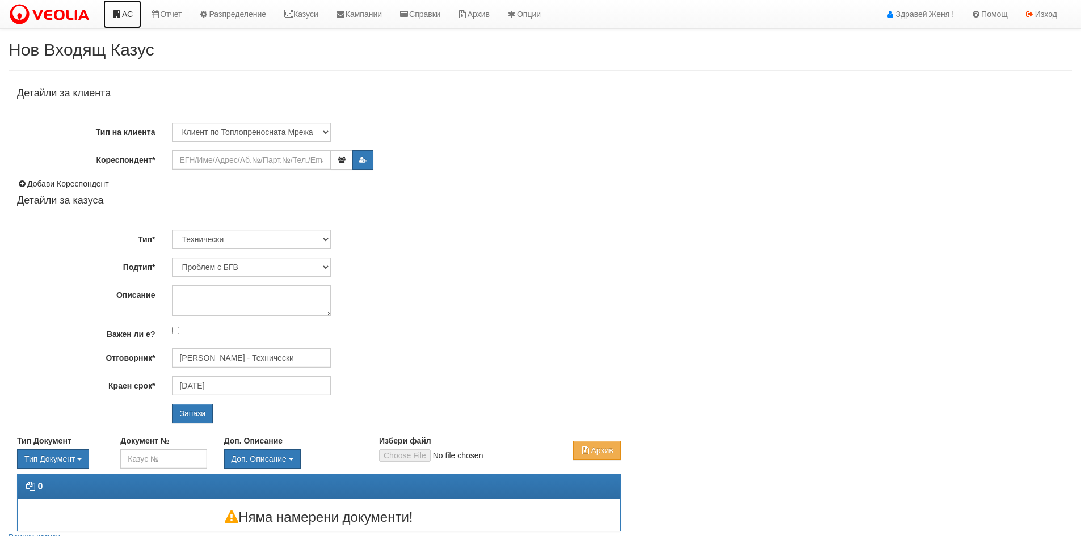
click at [124, 9] on link "АС" at bounding box center [122, 14] width 38 height 28
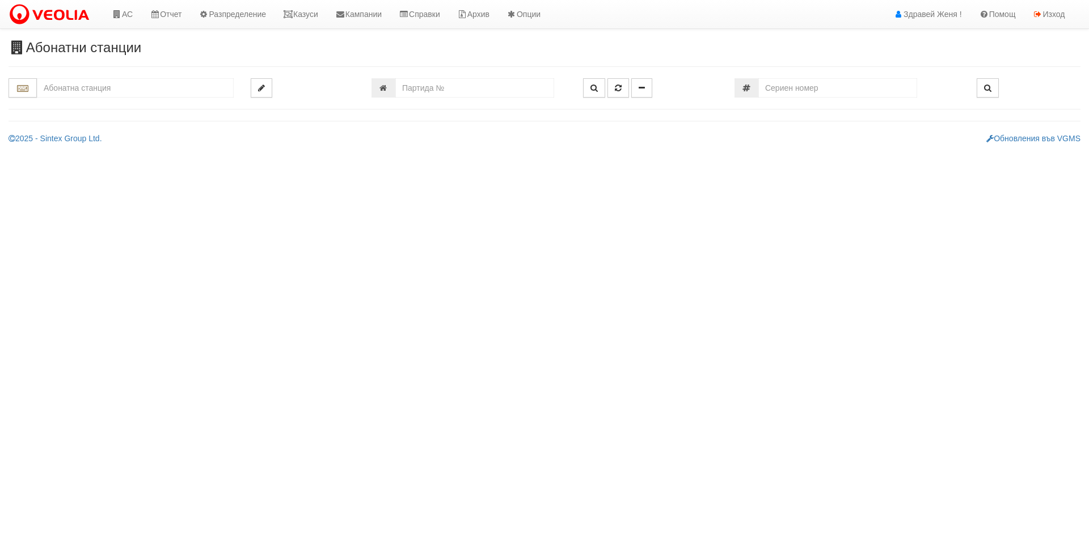
click at [147, 82] on input "text" at bounding box center [135, 87] width 197 height 19
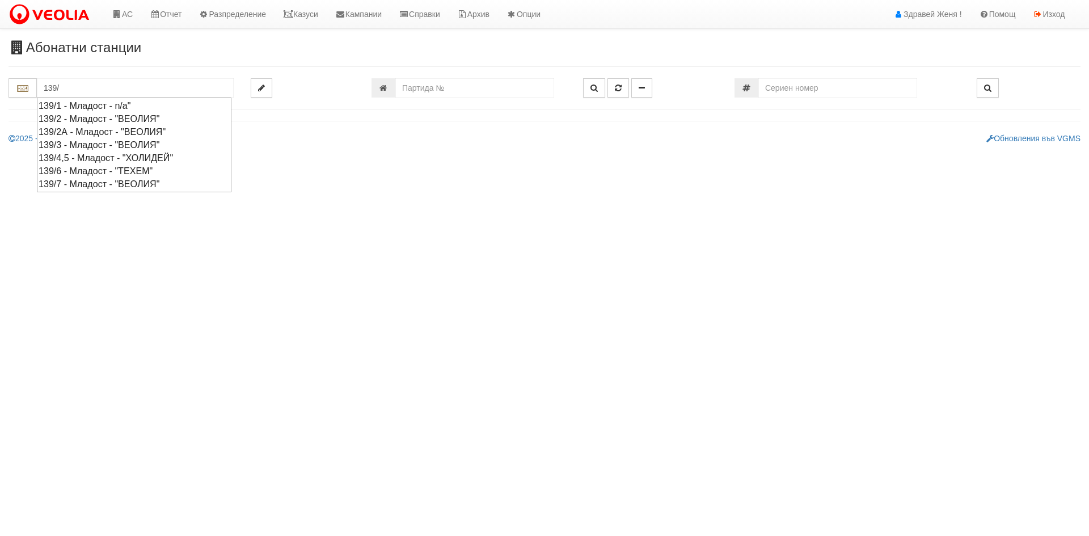
click at [126, 133] on div "139/2А - Младост - "ВЕОЛИЯ"" at bounding box center [134, 131] width 191 height 13
type input "139/2А - Младост - "ВЕОЛИЯ""
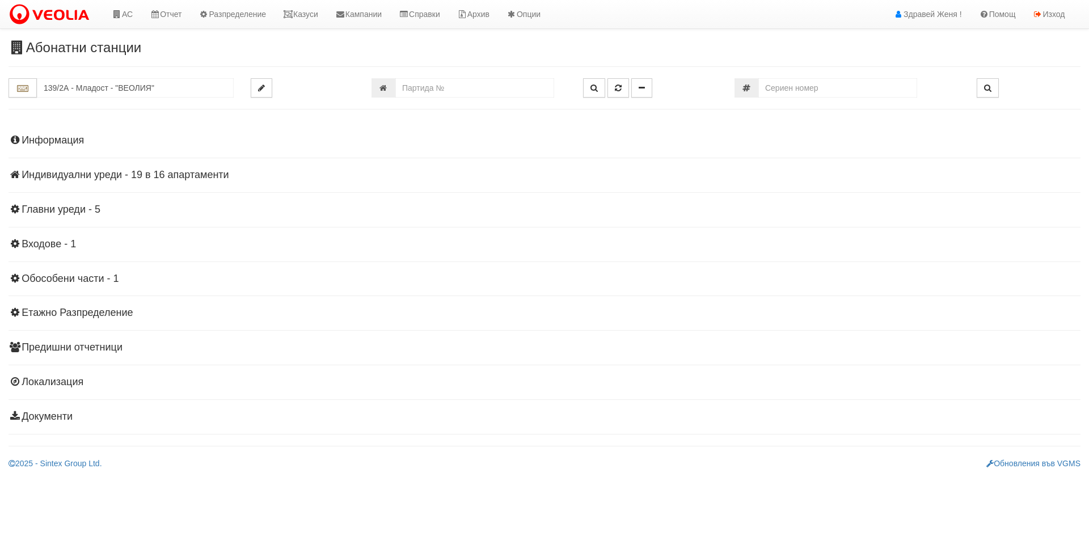
click at [165, 178] on h4 "Индивидуални уреди - 19 в 16 апартаменти" at bounding box center [545, 175] width 1072 height 11
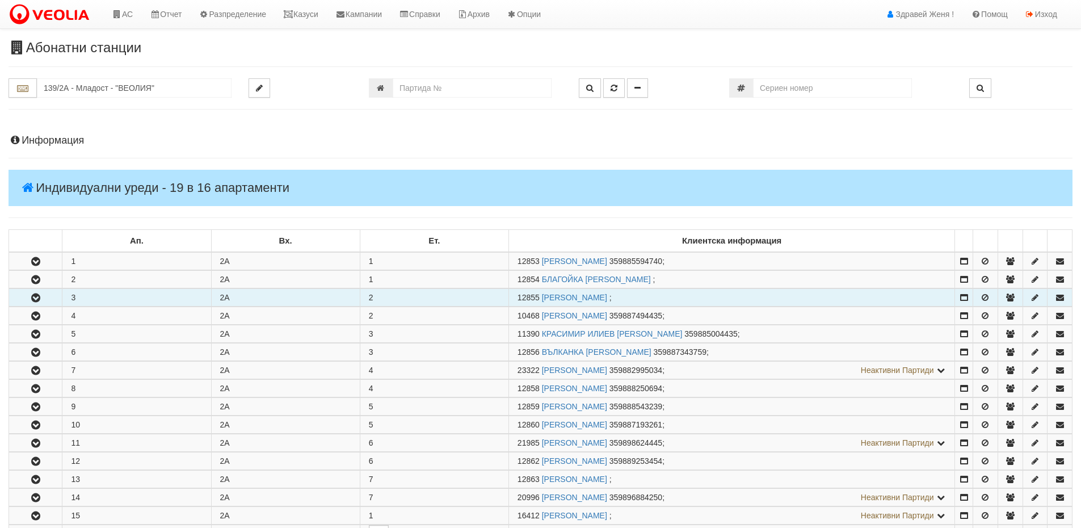
click at [99, 300] on td "3" at bounding box center [136, 298] width 149 height 18
click at [39, 297] on icon "button" at bounding box center [36, 298] width 14 height 8
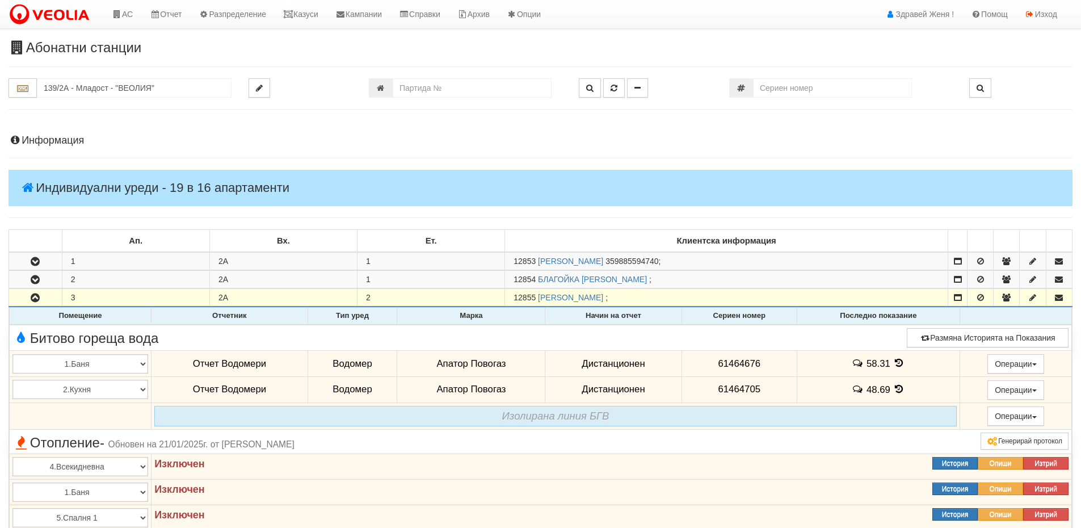
click at [896, 365] on icon at bounding box center [899, 363] width 12 height 10
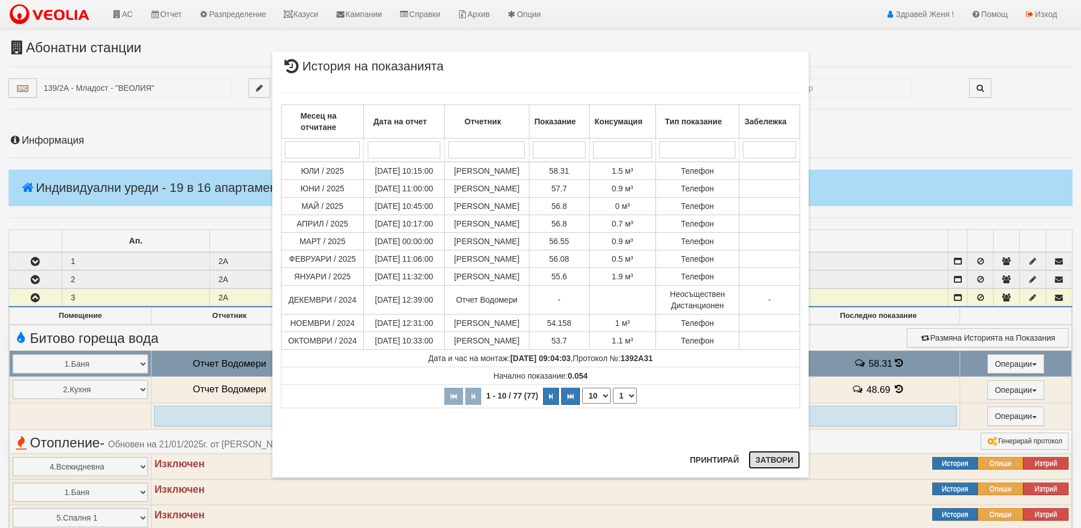
drag, startPoint x: 772, startPoint y: 461, endPoint x: 782, endPoint y: 467, distance: 12.0
click at [776, 465] on button "Затвори" at bounding box center [774, 459] width 52 height 18
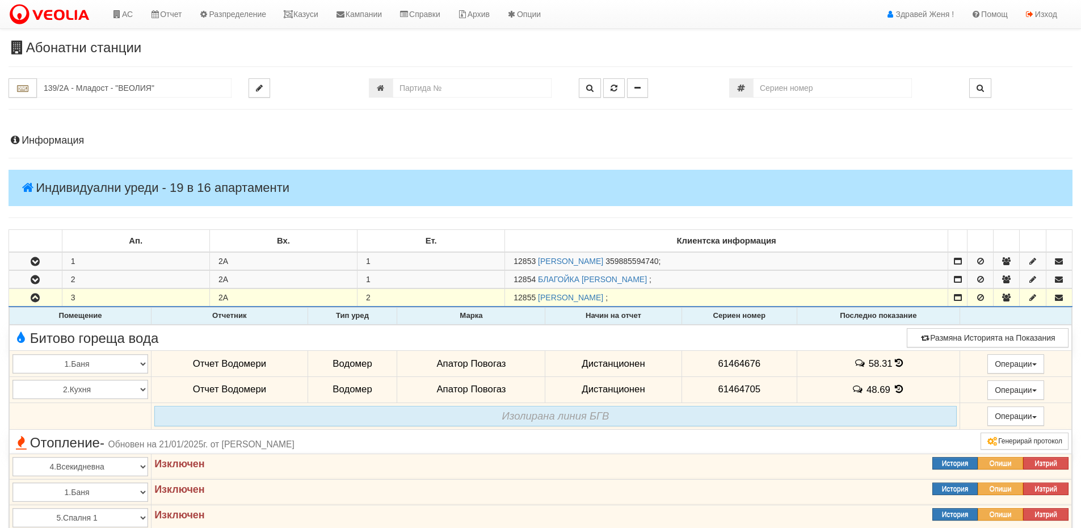
click at [896, 385] on icon at bounding box center [899, 389] width 12 height 10
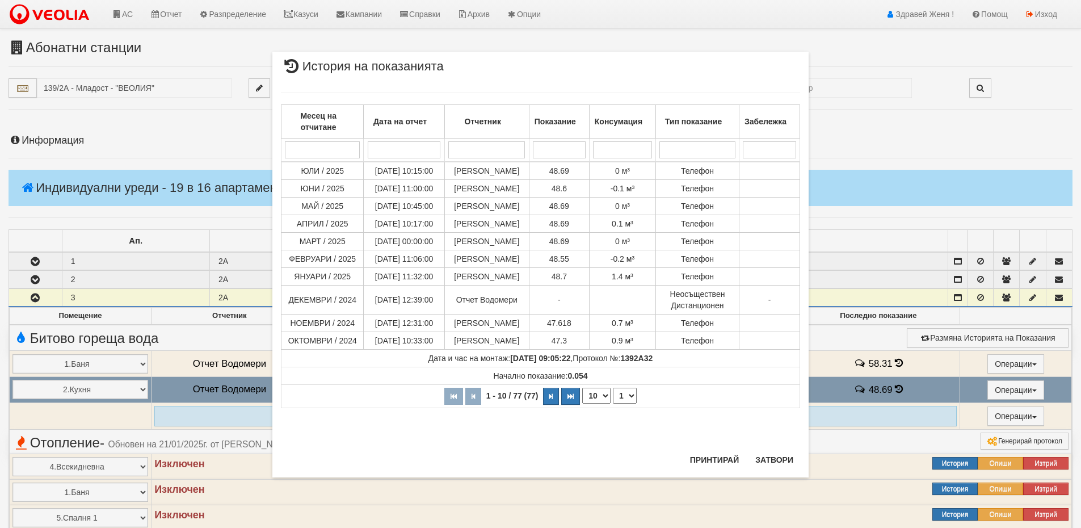
click at [897, 388] on div "× История на показанията Месец на отчитане Дата на отчет Отчетник Показание Кон…" at bounding box center [540, 264] width 1081 height 528
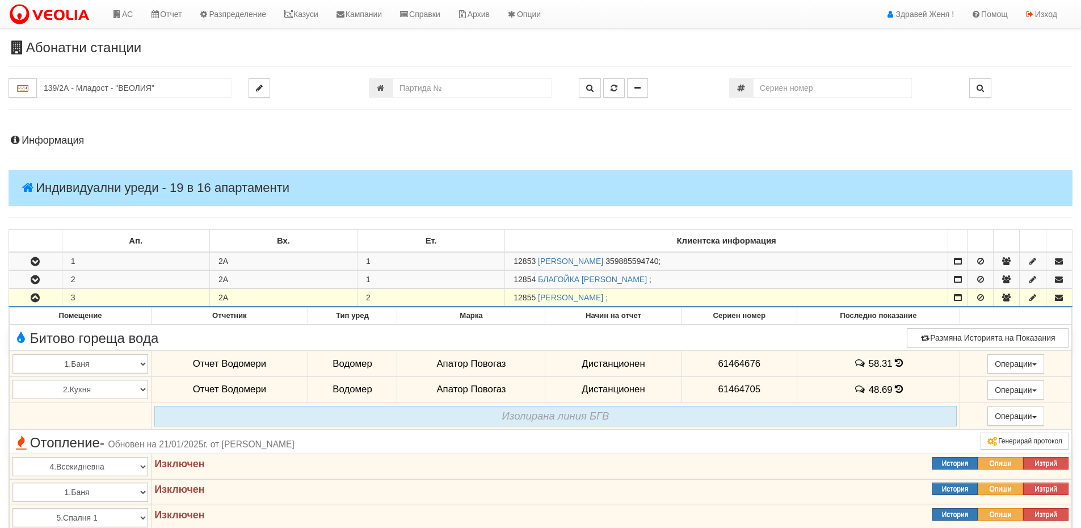
drag, startPoint x: 536, startPoint y: 294, endPoint x: 511, endPoint y: 297, distance: 25.1
click at [511, 297] on td "12855 ДАРИНА ВАСИЛЕВА ДОБРЕВА ;" at bounding box center [726, 298] width 443 height 18
copy span "12855"
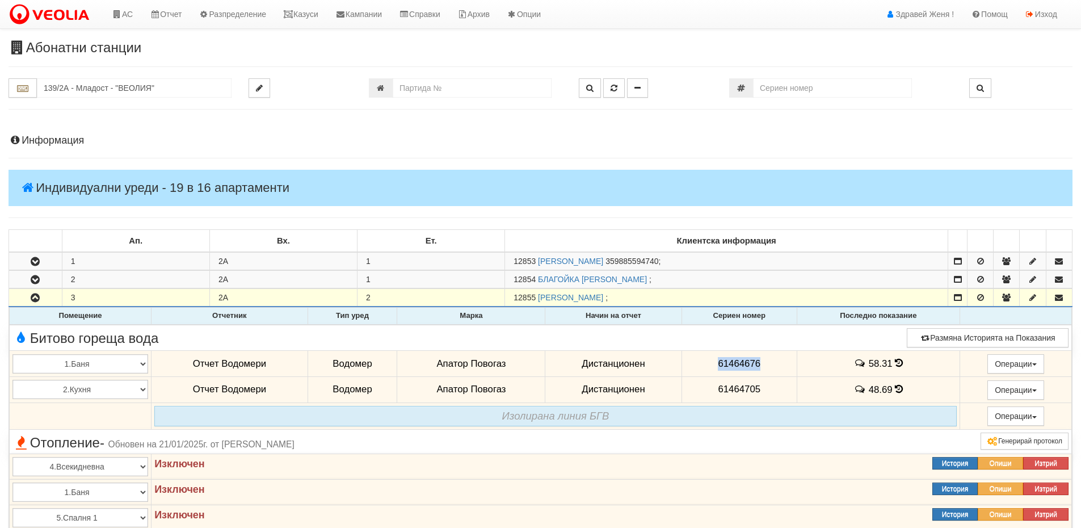
drag, startPoint x: 760, startPoint y: 361, endPoint x: 717, endPoint y: 361, distance: 43.7
click at [717, 361] on td "61464676" at bounding box center [738, 364] width 115 height 26
copy span "61464676"
drag, startPoint x: 763, startPoint y: 389, endPoint x: 693, endPoint y: 385, distance: 69.9
click at [693, 385] on td "61464705" at bounding box center [738, 389] width 115 height 26
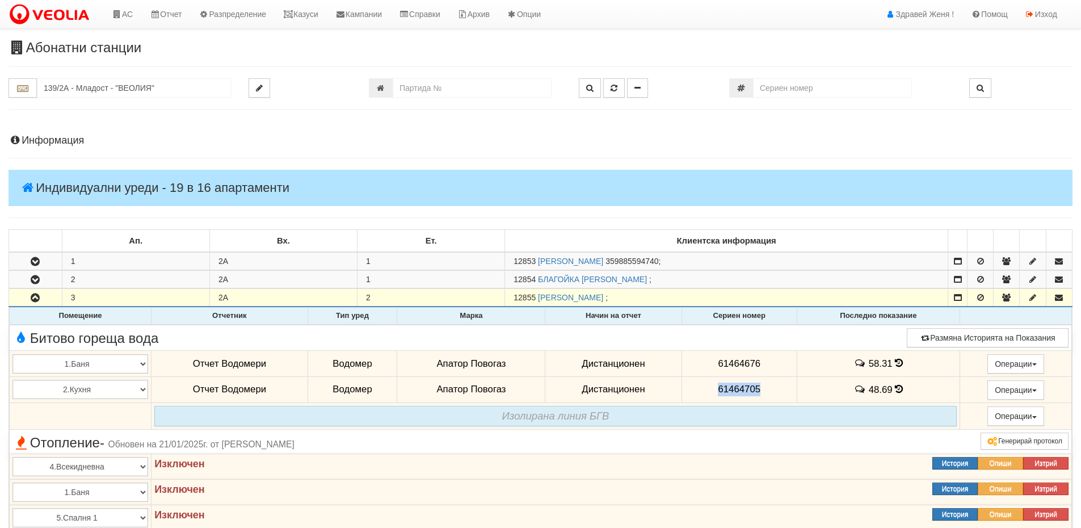
copy span "61464705"
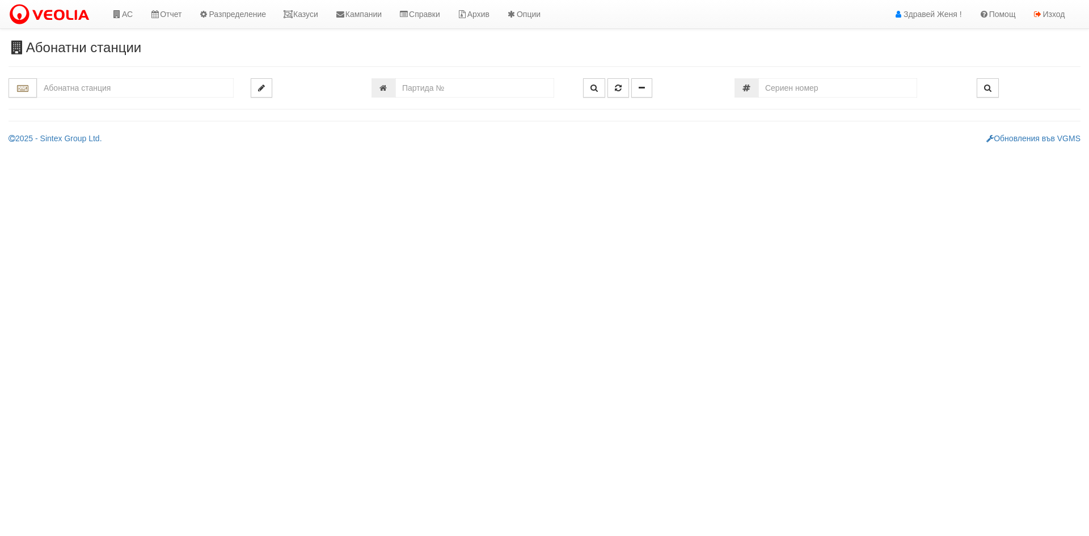
click at [108, 89] on input "text" at bounding box center [135, 87] width 197 height 19
click at [410, 87] on input "number" at bounding box center [474, 87] width 159 height 19
type input "25640"
click at [592, 90] on icon "button" at bounding box center [594, 88] width 7 height 8
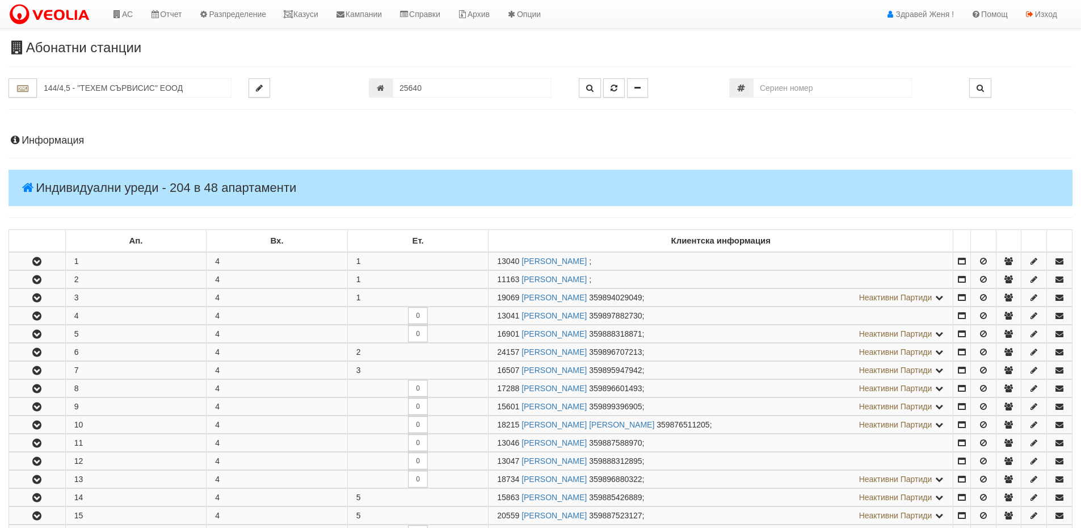
click at [60, 136] on h4 "Информация" at bounding box center [541, 140] width 1064 height 11
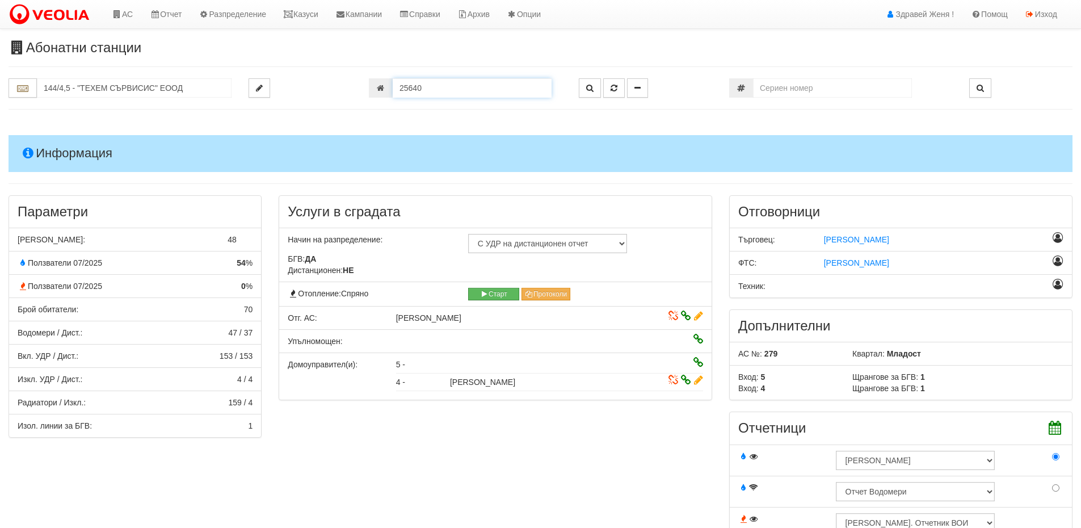
drag, startPoint x: 427, startPoint y: 89, endPoint x: 382, endPoint y: 90, distance: 44.8
click at [382, 90] on div "25640" at bounding box center [465, 87] width 193 height 19
drag, startPoint x: 405, startPoint y: 89, endPoint x: 296, endPoint y: 118, distance: 113.4
click at [106, 86] on input "144/4,5 - "ТЕХЕМ СЪРВИСИС" ЕООД" at bounding box center [134, 87] width 195 height 19
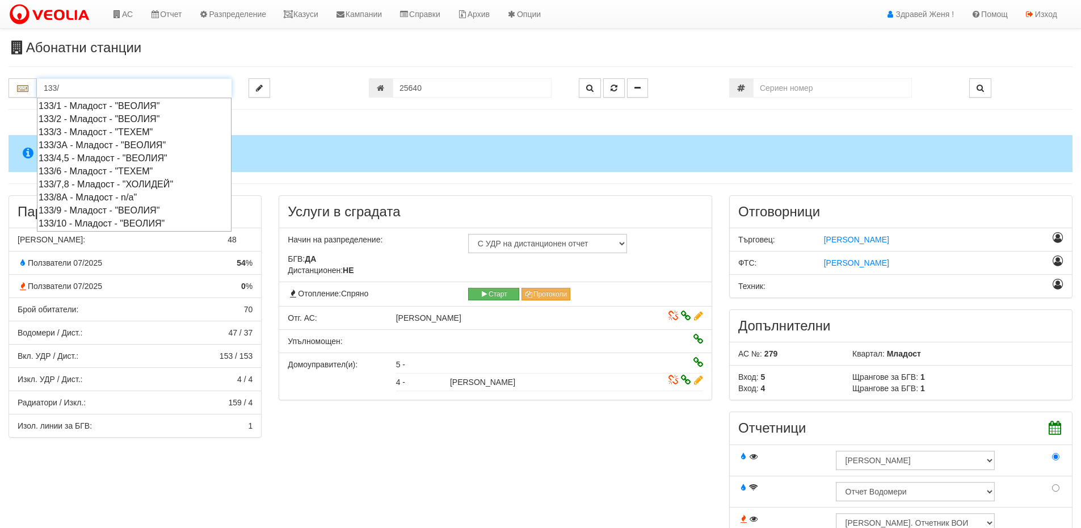
click at [90, 173] on div "133/6 - Младост - "ТЕХЕМ"" at bounding box center [134, 171] width 191 height 13
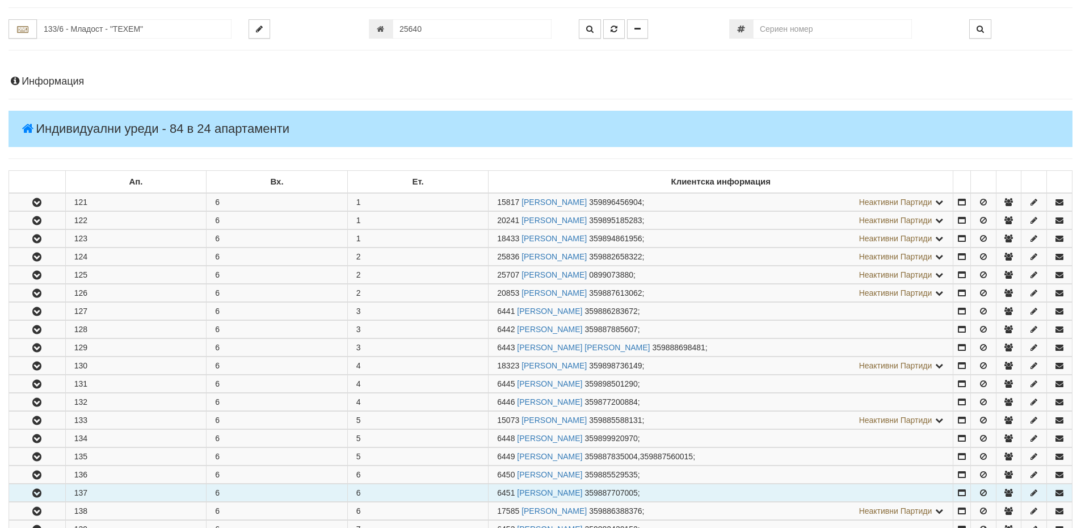
scroll to position [170, 0]
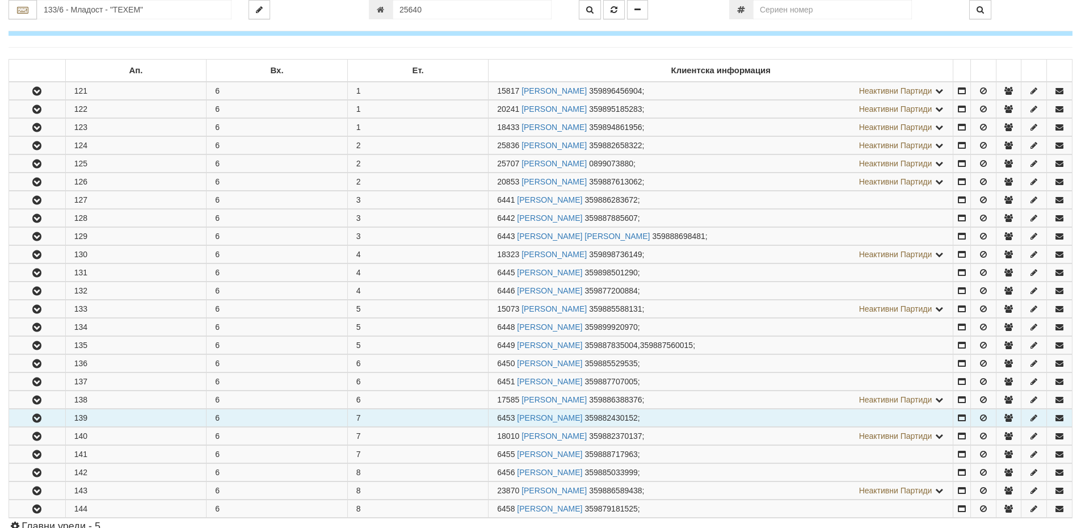
click at [128, 418] on td "139" at bounding box center [135, 418] width 141 height 18
click at [39, 414] on icon "button" at bounding box center [37, 418] width 14 height 8
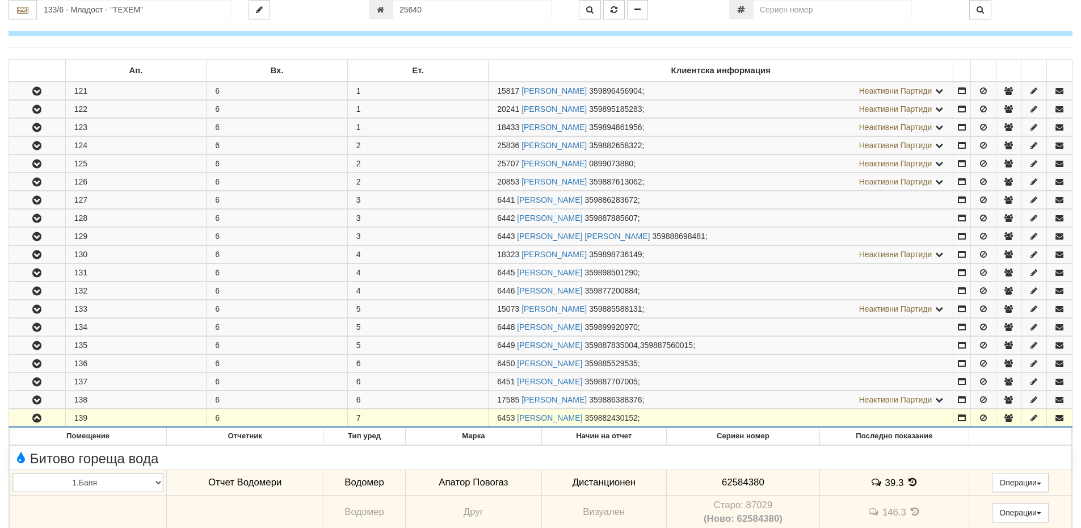
drag, startPoint x: 514, startPoint y: 416, endPoint x: 496, endPoint y: 418, distance: 17.7
click at [496, 418] on td "6453 ДРАГНИ НИКОВ ДРАГНЕВ 359882430152 ;" at bounding box center [720, 418] width 465 height 18
copy span "6453"
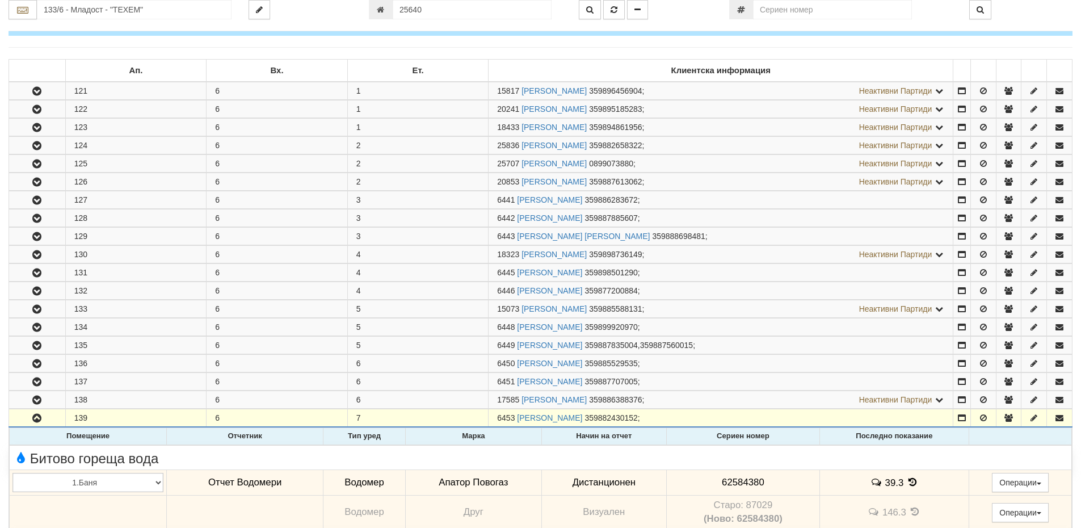
click at [521, 429] on th "Марка" at bounding box center [474, 436] width 136 height 17
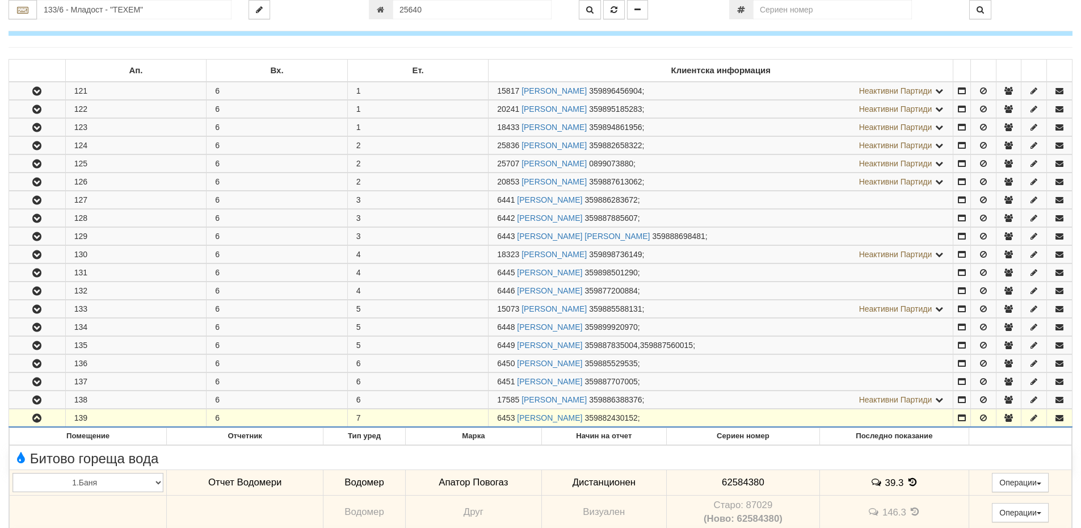
drag, startPoint x: 515, startPoint y: 415, endPoint x: 499, endPoint y: 417, distance: 16.0
click at [499, 417] on span "6453" at bounding box center [506, 417] width 18 height 9
copy span "6453"
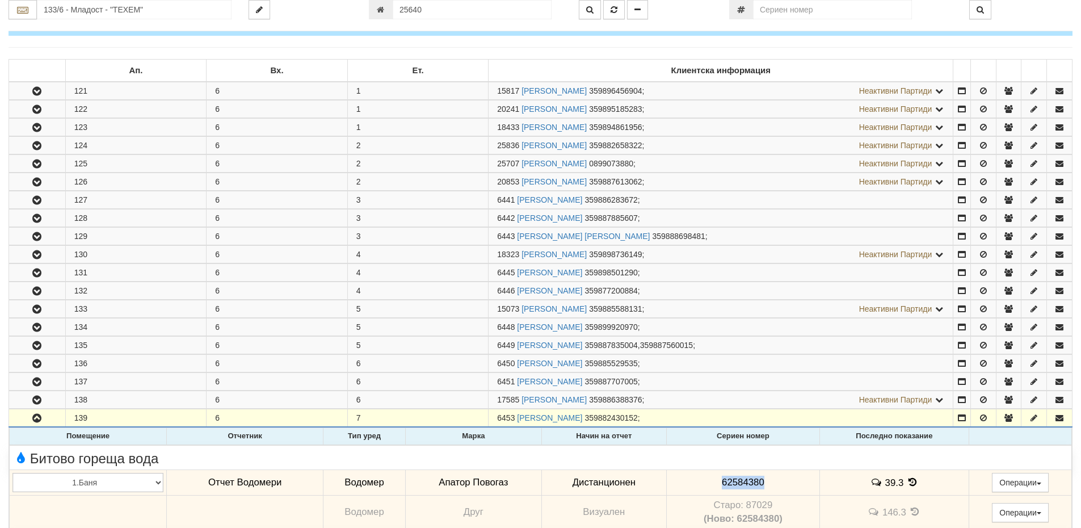
drag, startPoint x: 766, startPoint y: 477, endPoint x: 705, endPoint y: 474, distance: 61.3
click at [705, 474] on td "62584380" at bounding box center [743, 482] width 153 height 26
copy span "62584380"
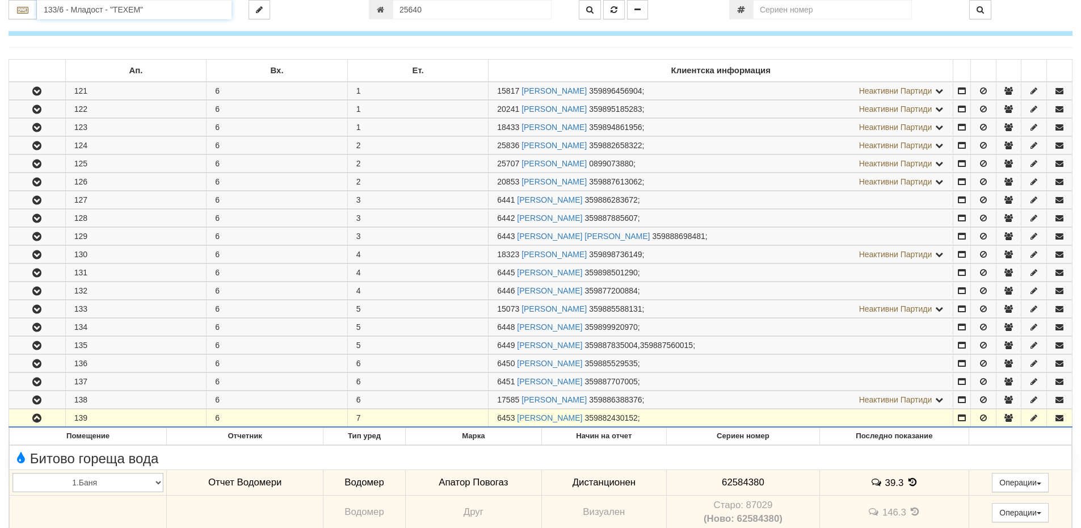
click at [81, 12] on input "133/6 - Младост - "ТЕХЕМ"" at bounding box center [134, 9] width 195 height 19
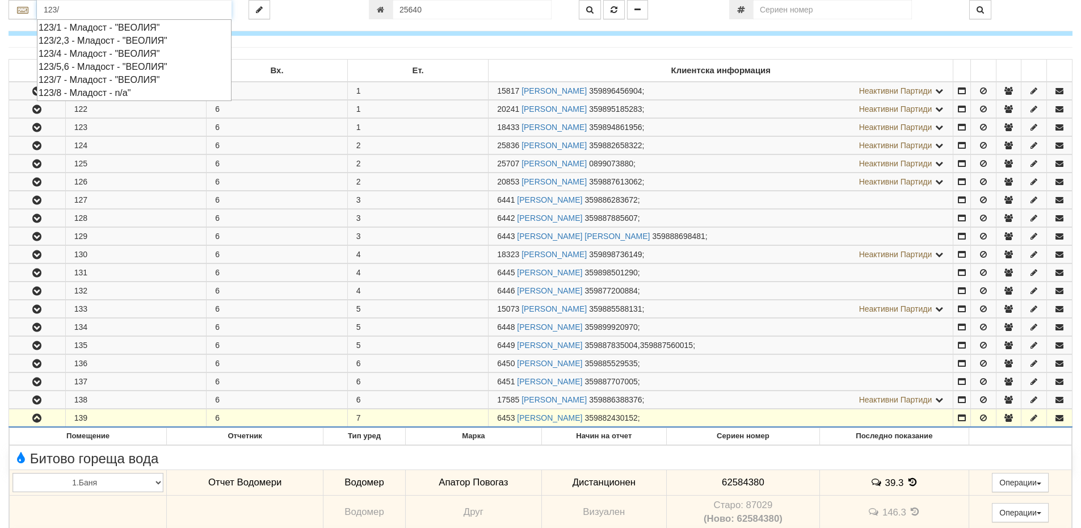
click at [73, 37] on div "123/2,3 - Младост - "ВЕОЛИЯ"" at bounding box center [134, 40] width 191 height 13
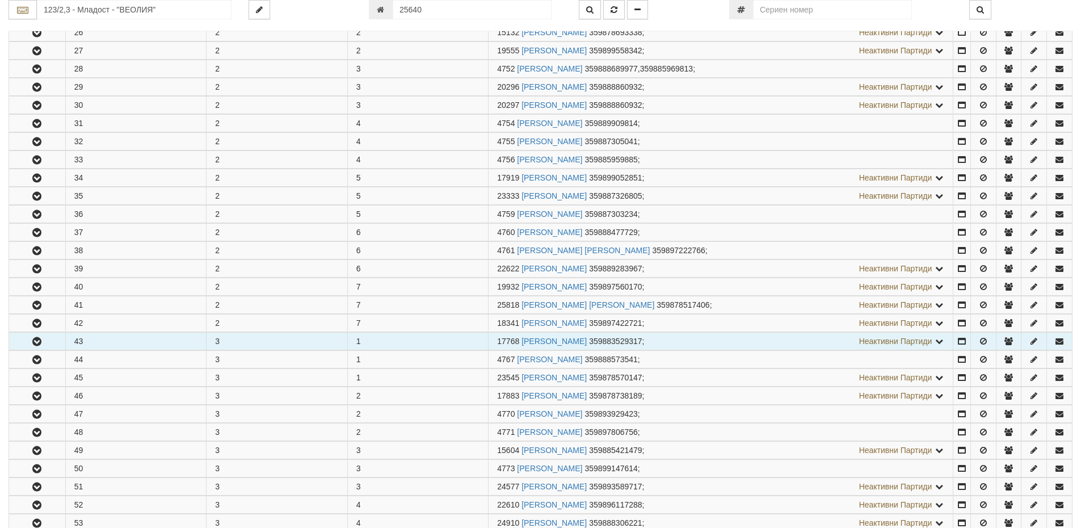
scroll to position [454, 0]
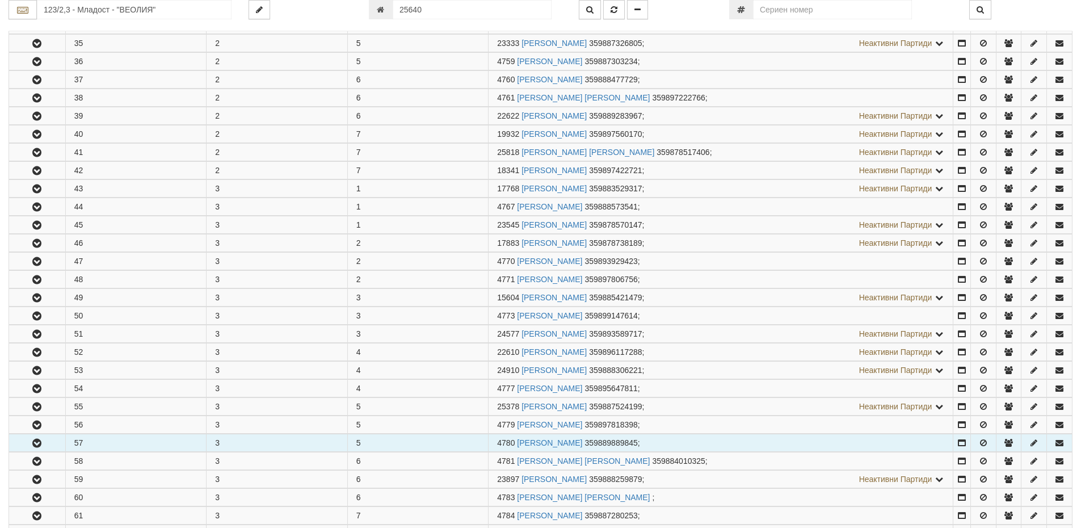
click at [37, 441] on icon "button" at bounding box center [37, 443] width 14 height 8
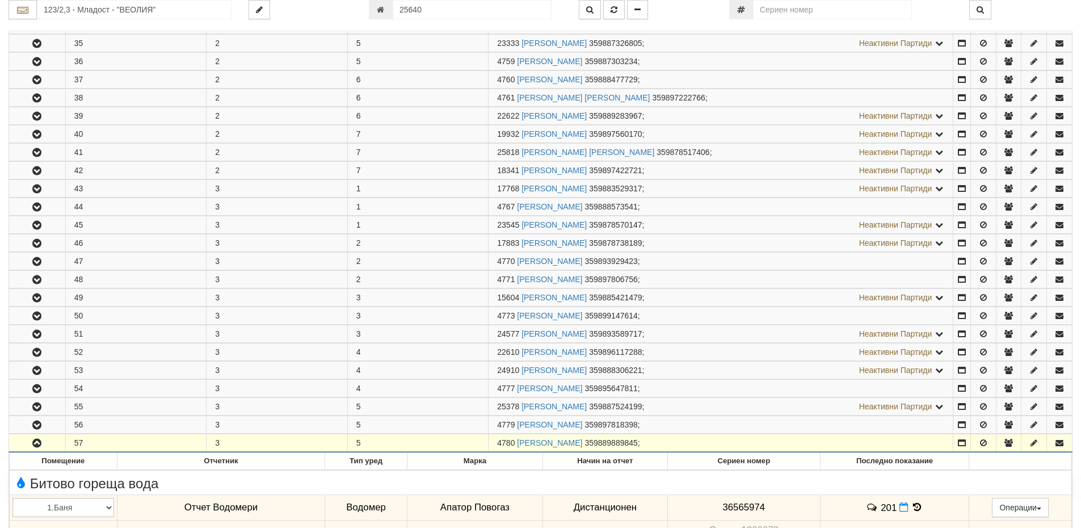
drag, startPoint x: 517, startPoint y: 440, endPoint x: 496, endPoint y: 447, distance: 21.5
click at [496, 447] on td "4780 ГЕОРГИ ИВАНОВ ИВАНОВ 359889889845 ;" at bounding box center [720, 443] width 465 height 18
copy span "4780"
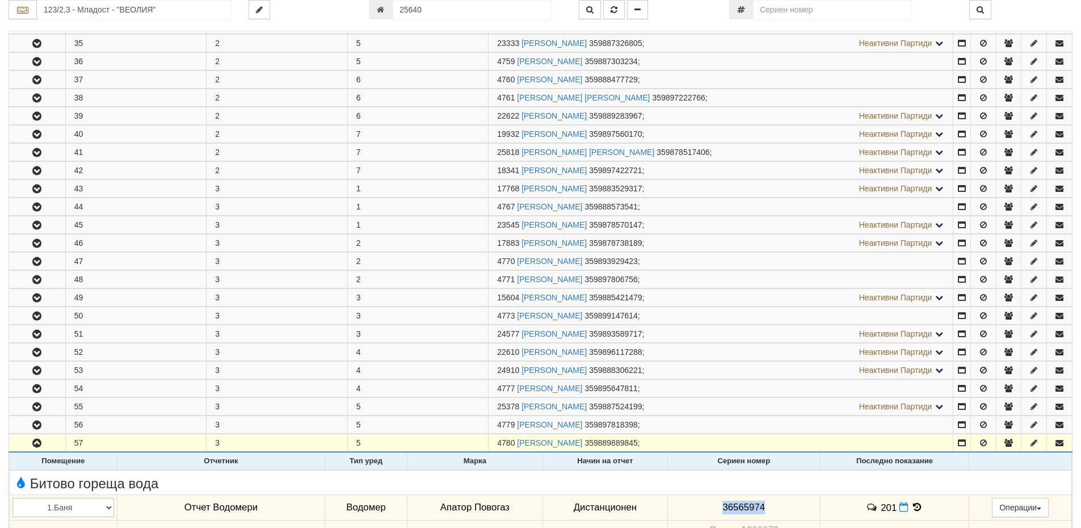
drag, startPoint x: 761, startPoint y: 503, endPoint x: 690, endPoint y: 500, distance: 70.4
click at [690, 500] on td "36565974" at bounding box center [743, 507] width 153 height 26
copy span "36565974"
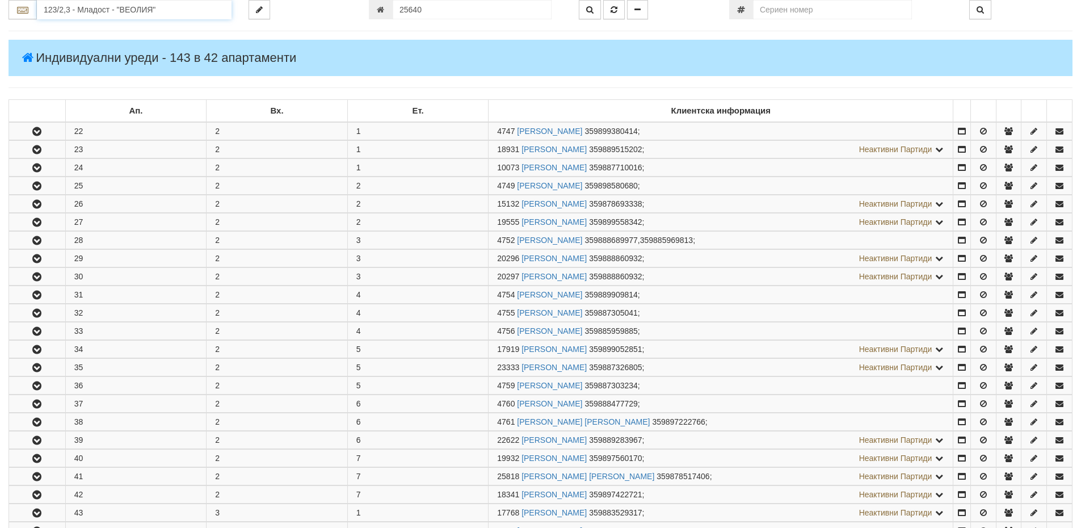
scroll to position [0, 0]
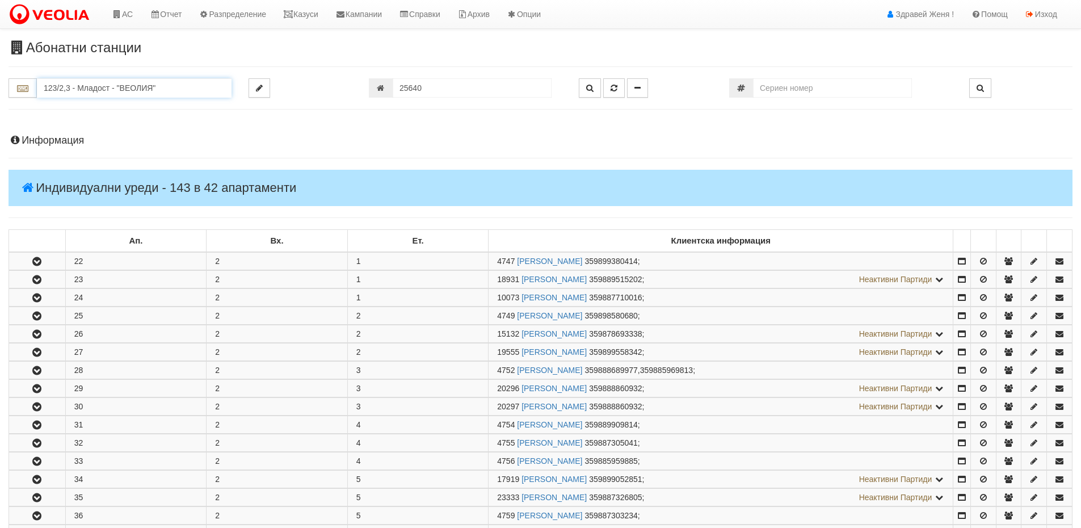
drag, startPoint x: 161, startPoint y: 8, endPoint x: 40, endPoint y: -9, distance: 122.0
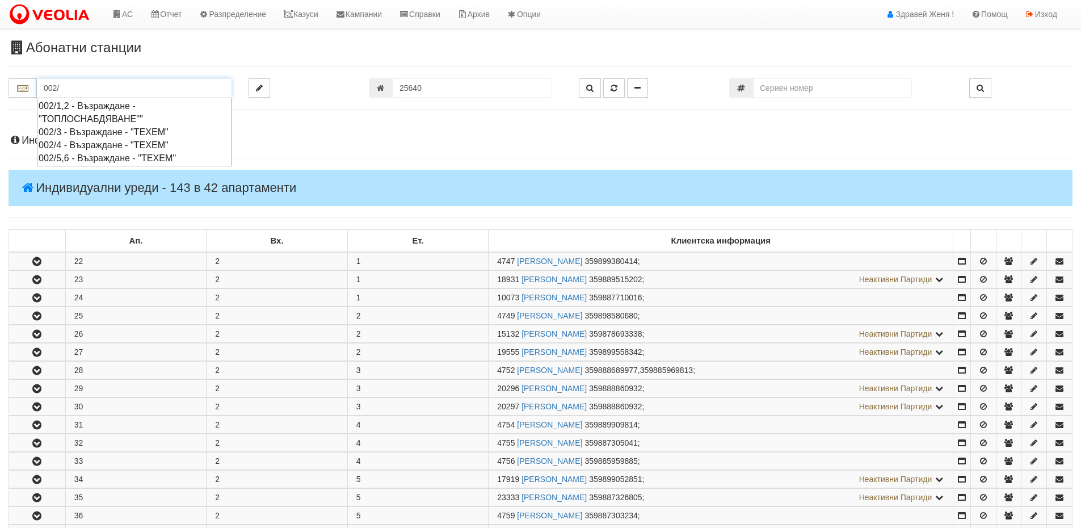
click at [106, 160] on div "002/5,6 - Възраждане - "ТЕХЕМ"" at bounding box center [134, 157] width 191 height 13
type input "002/5,6 - Възраждане - "ТЕХЕМ""
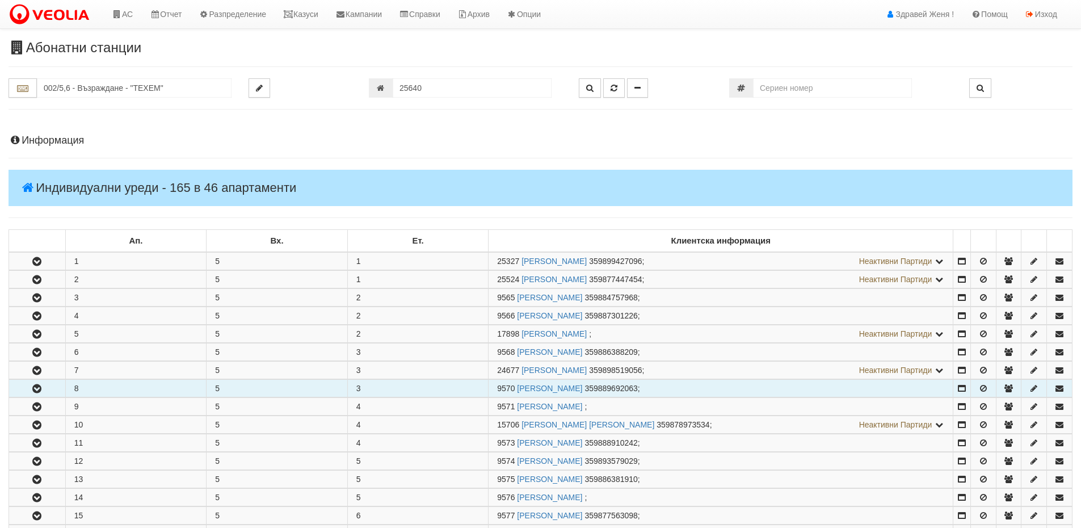
click at [91, 389] on td "8" at bounding box center [135, 389] width 141 height 18
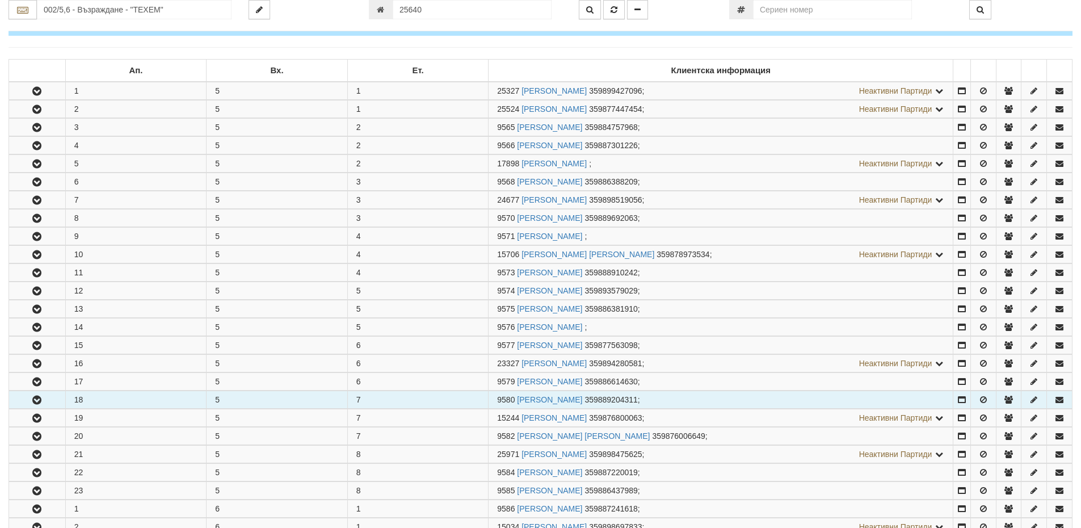
scroll to position [113, 0]
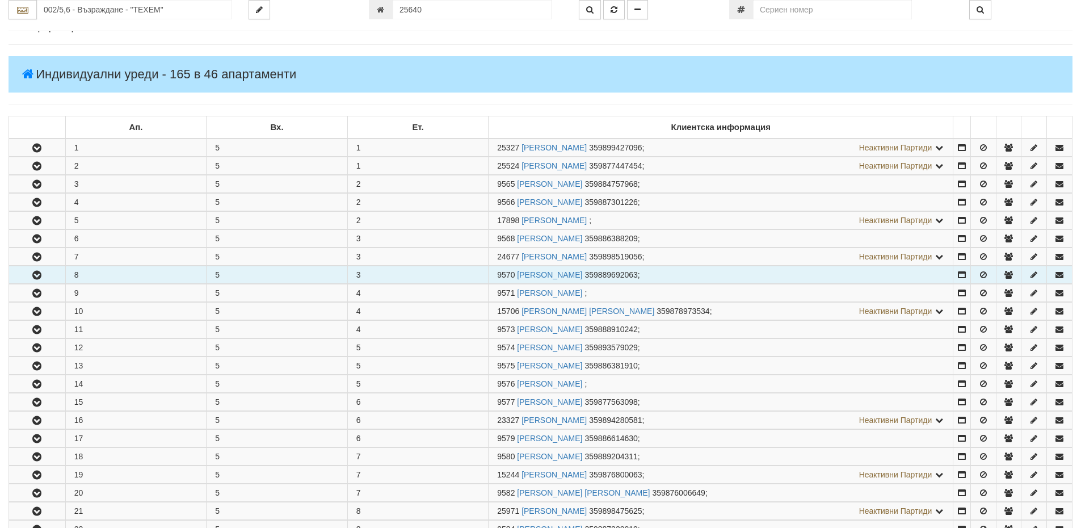
click at [118, 273] on td "8" at bounding box center [135, 275] width 141 height 18
click at [35, 277] on icon "button" at bounding box center [37, 275] width 14 height 8
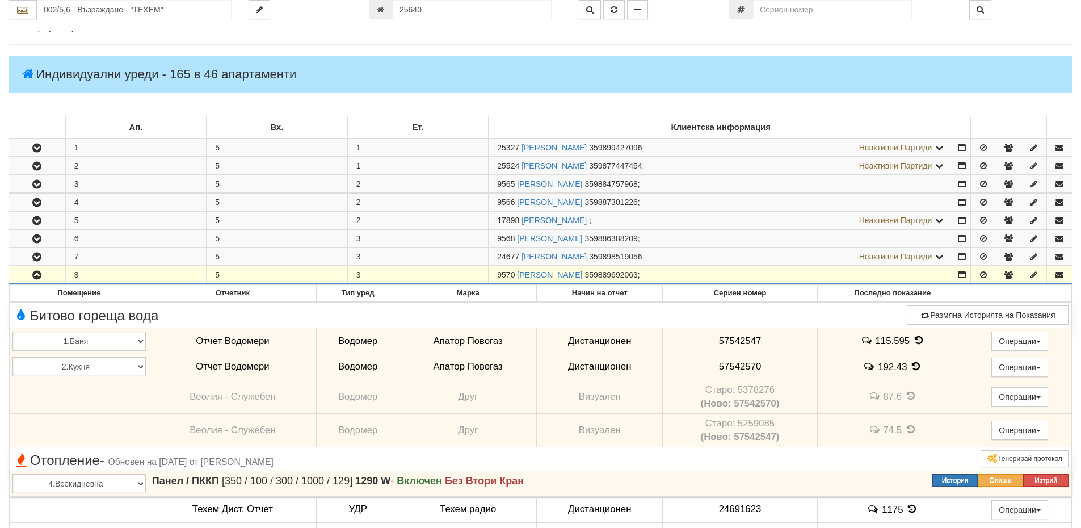
drag, startPoint x: 514, startPoint y: 273, endPoint x: 480, endPoint y: 273, distance: 34.0
click at [480, 273] on tr "8 5 3 9570 КРЬСТЮ АНГЕЛОВ ПЕТРОВ 359889692063 ;" at bounding box center [540, 275] width 1063 height 18
copy tr "9570"
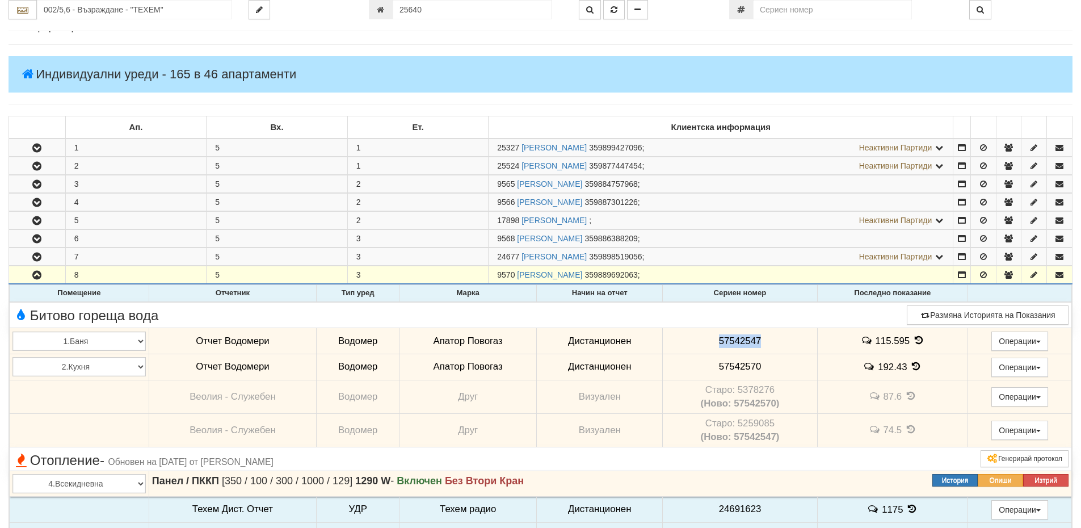
drag, startPoint x: 764, startPoint y: 337, endPoint x: 706, endPoint y: 337, distance: 58.4
click at [706, 337] on td "57542547" at bounding box center [740, 341] width 154 height 26
copy span "57542547"
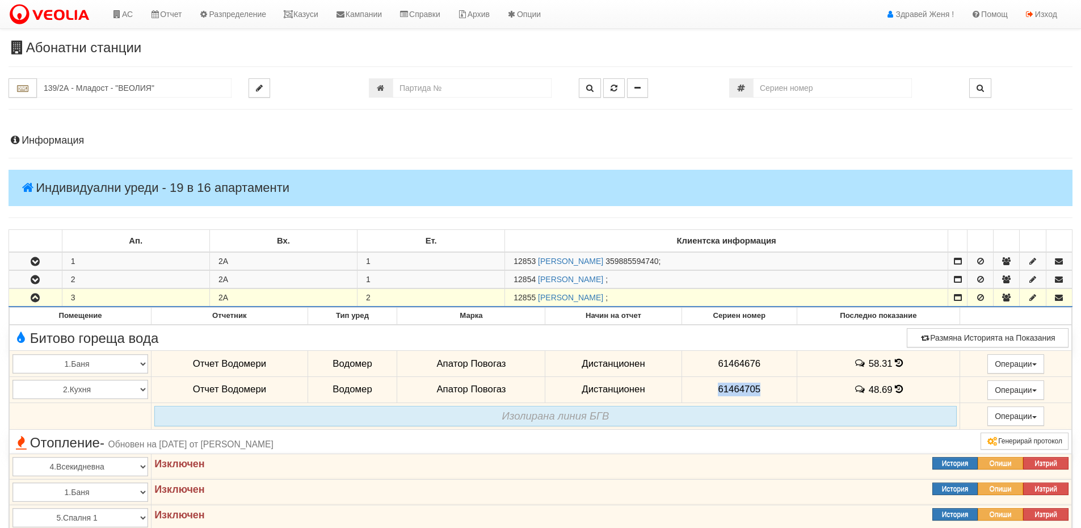
drag, startPoint x: 535, startPoint y: 297, endPoint x: 515, endPoint y: 299, distance: 20.5
click at [515, 299] on span "12855" at bounding box center [524, 297] width 22 height 9
copy span "12855"
drag, startPoint x: 167, startPoint y: 95, endPoint x: 9, endPoint y: 68, distance: 160.6
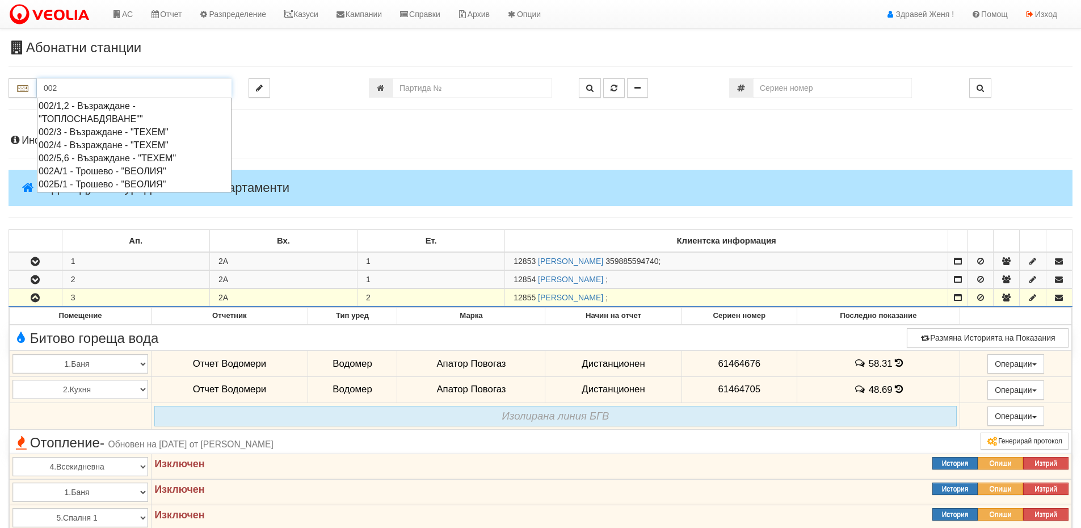
click at [82, 157] on div "002/5,6 - Възраждане - "ТЕХЕМ"" at bounding box center [134, 157] width 191 height 13
type input "002/5,6 - Възраждане - "ТЕХЕМ""
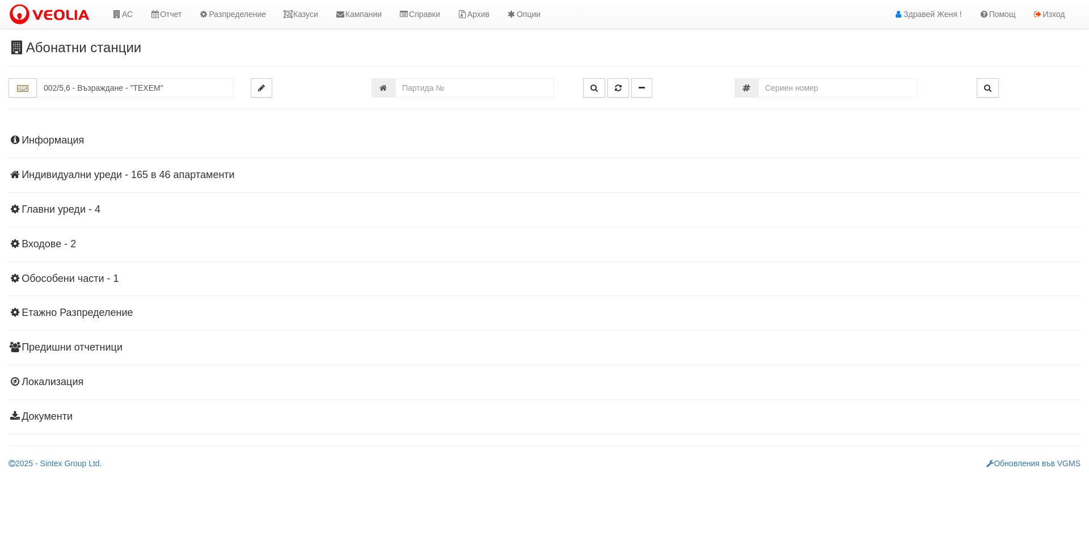
click at [112, 173] on h4 "Индивидуални уреди - 165 в 46 апартаменти" at bounding box center [545, 175] width 1072 height 11
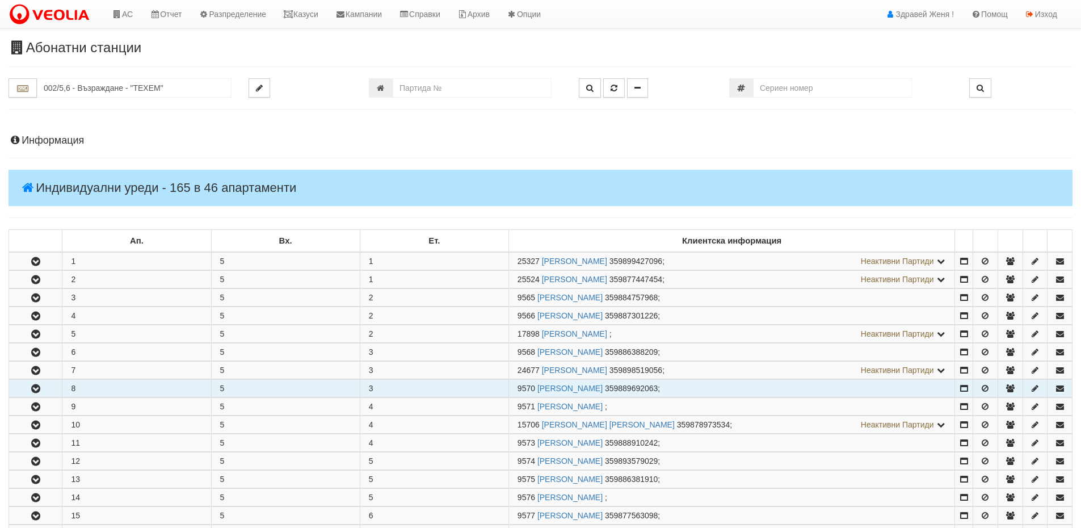
click at [125, 389] on td "8" at bounding box center [136, 389] width 149 height 18
click at [37, 389] on icon "button" at bounding box center [36, 389] width 14 height 8
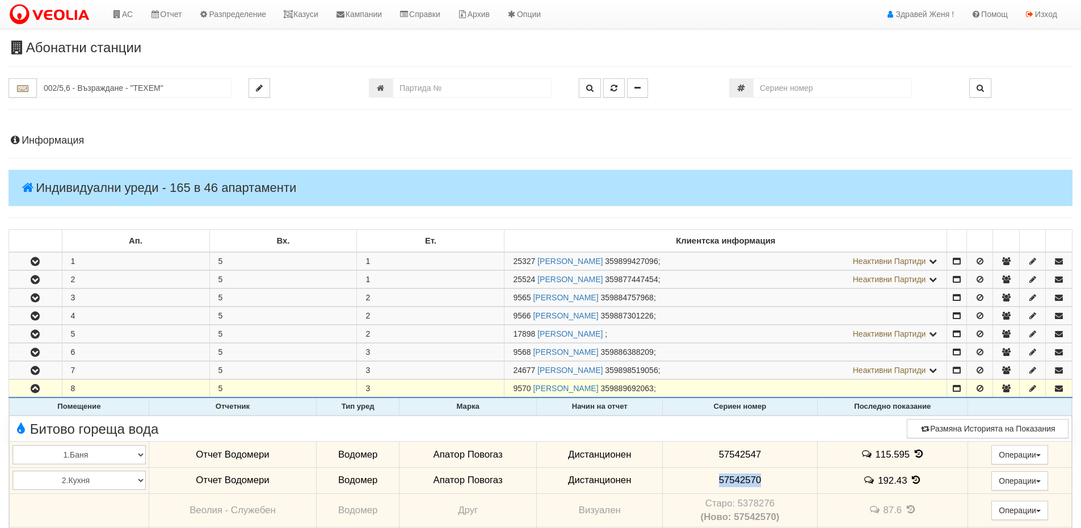
drag, startPoint x: 770, startPoint y: 475, endPoint x: 705, endPoint y: 472, distance: 65.9
click at [705, 472] on td "57542570" at bounding box center [740, 480] width 154 height 26
copy span "57542570"
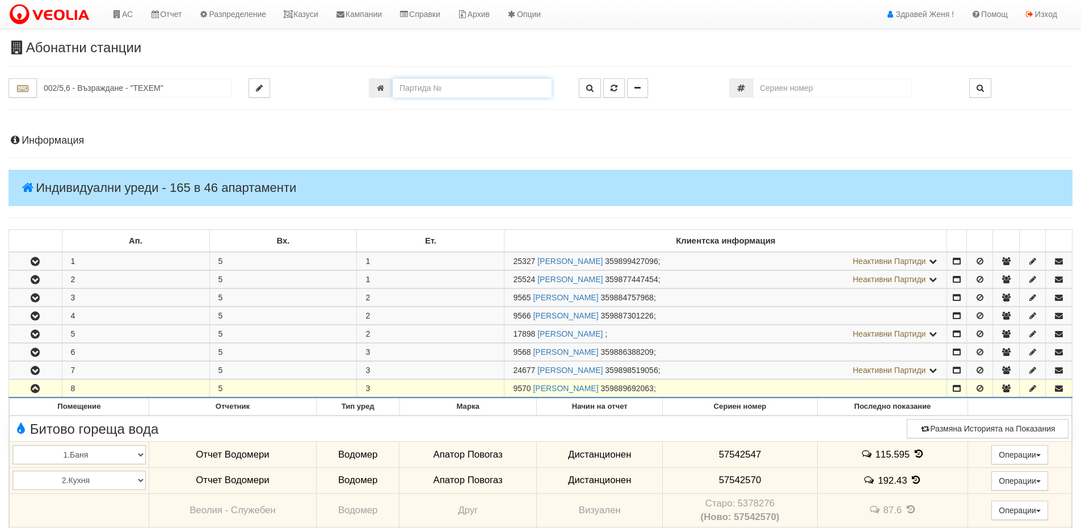
click at [402, 91] on input "number" at bounding box center [472, 87] width 159 height 19
paste input "26095"
type input "26095"
click at [595, 89] on button "button" at bounding box center [590, 87] width 22 height 19
type input "104/1 - "ТЕХЕМ СЪРВИСИС" ЕООД"
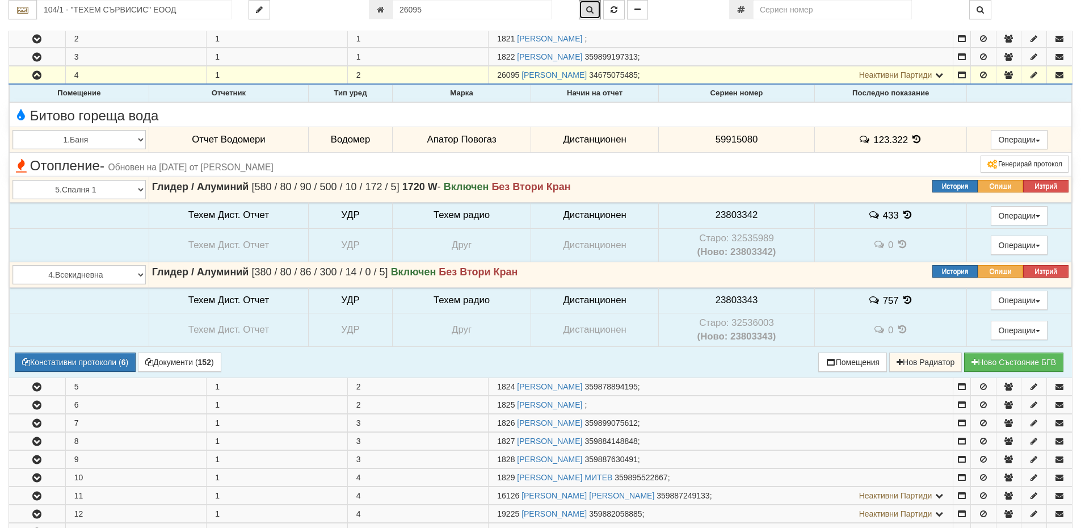
scroll to position [222, 0]
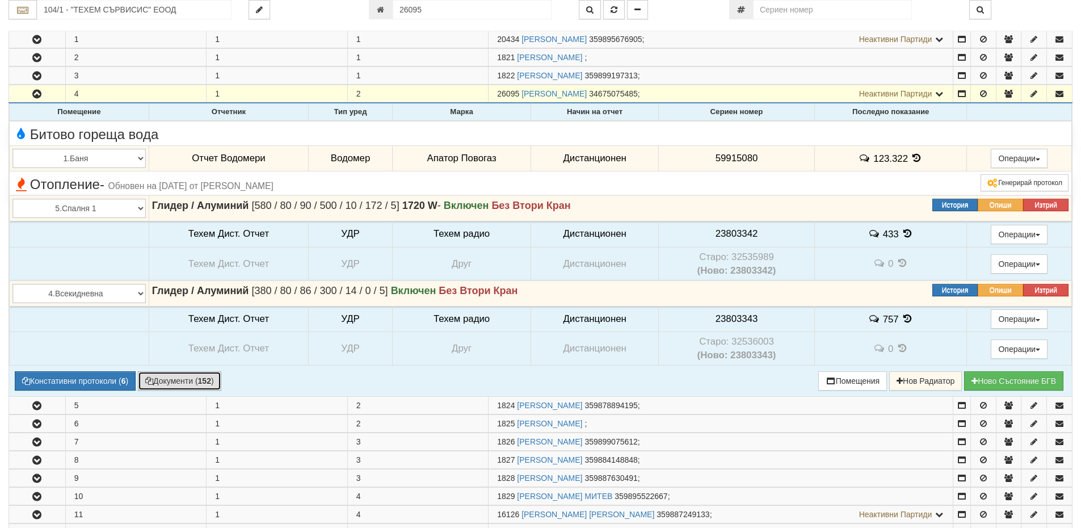
click at [170, 381] on button "Документи ( 152 )" at bounding box center [179, 380] width 83 height 19
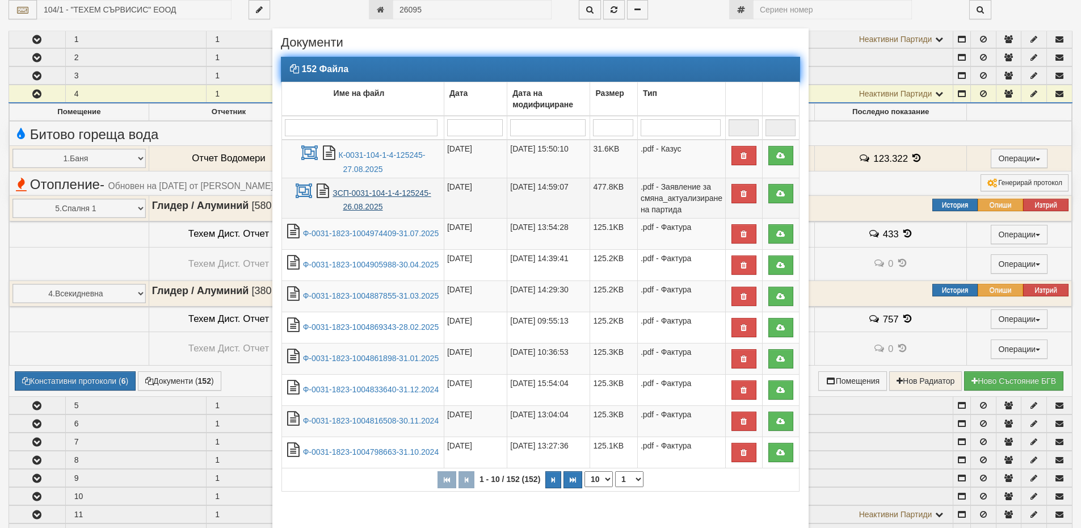
click at [386, 192] on link "ЗСП-0031-104-1-4-125245-26.08.2025" at bounding box center [381, 199] width 98 height 23
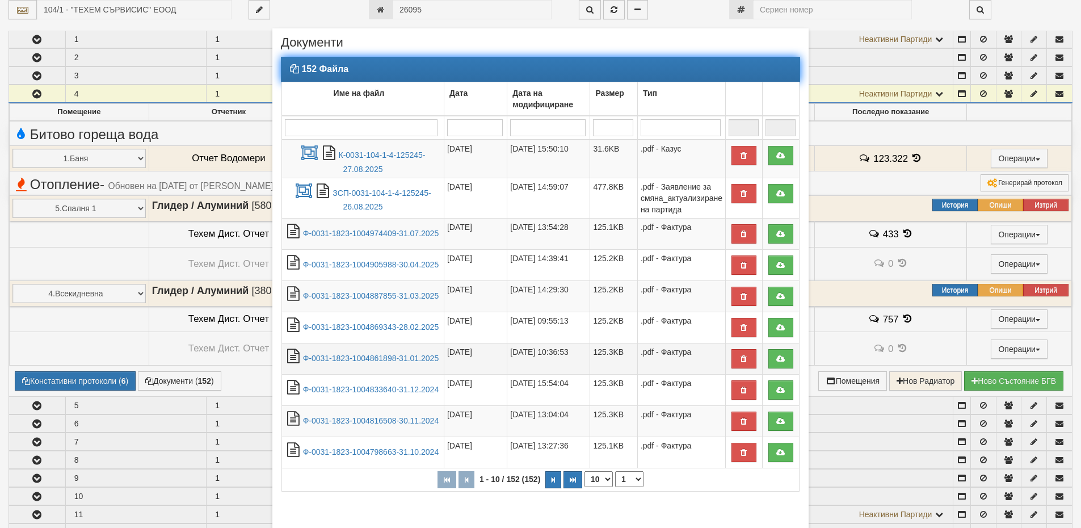
scroll to position [63, 0]
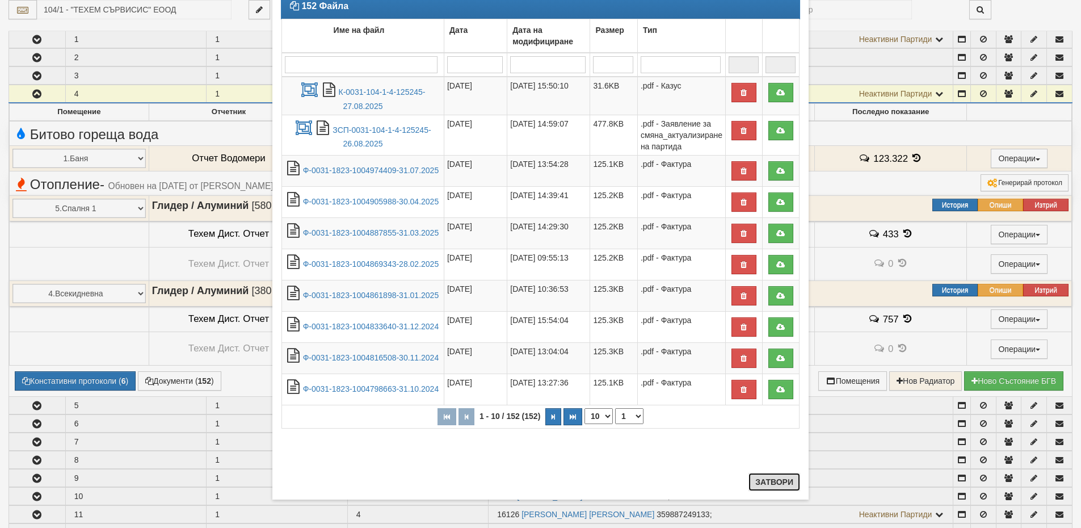
click at [774, 481] on button "Затвори" at bounding box center [774, 482] width 52 height 18
